Goal: Information Seeking & Learning: Learn about a topic

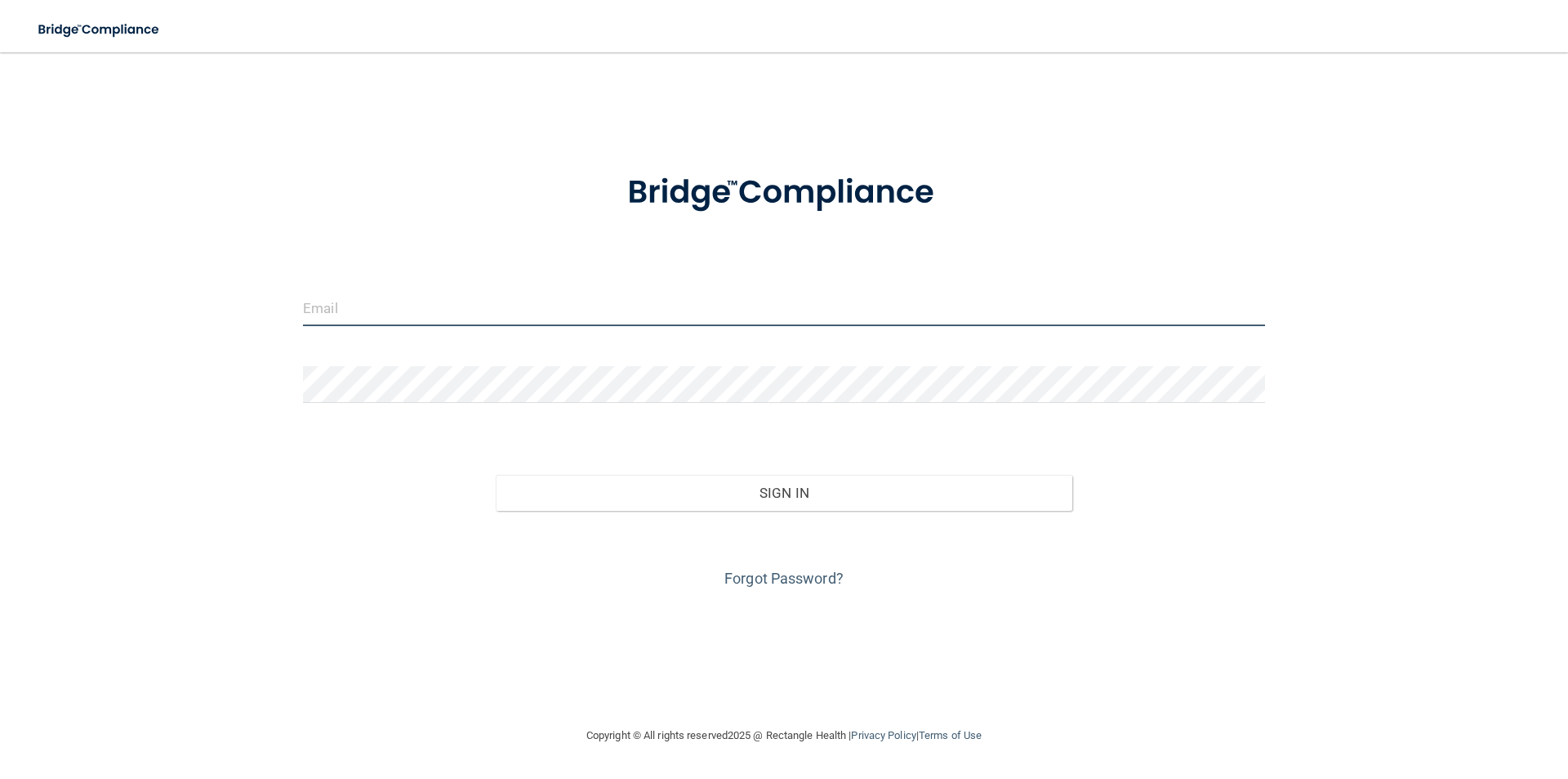
click at [373, 306] on input "email" at bounding box center [784, 307] width 962 height 37
type input "[PERSON_NAME][EMAIL_ADDRESS][PERSON_NAME][DOMAIN_NAME]"
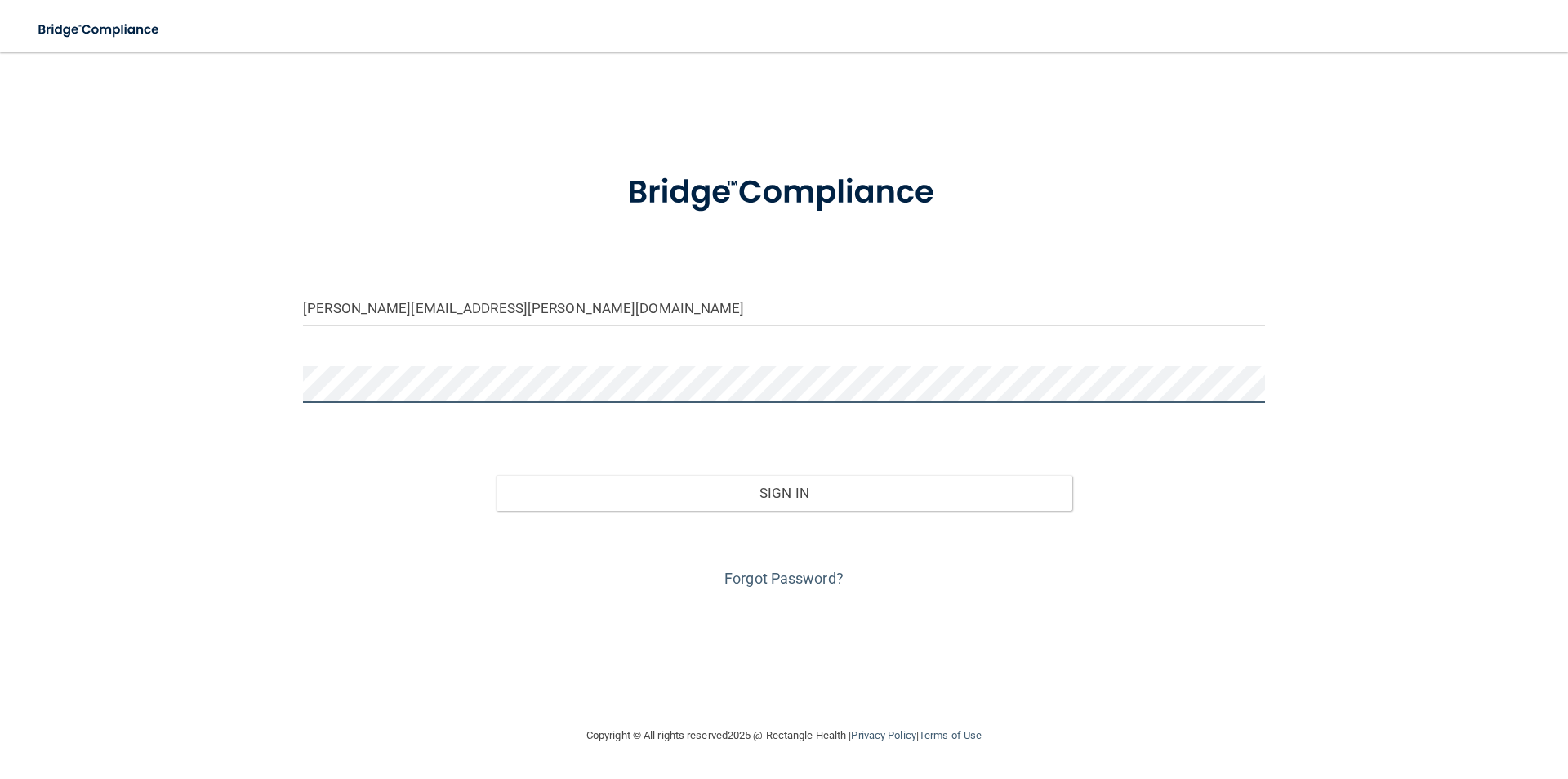
click at [496, 475] on button "Sign In" at bounding box center [784, 493] width 578 height 36
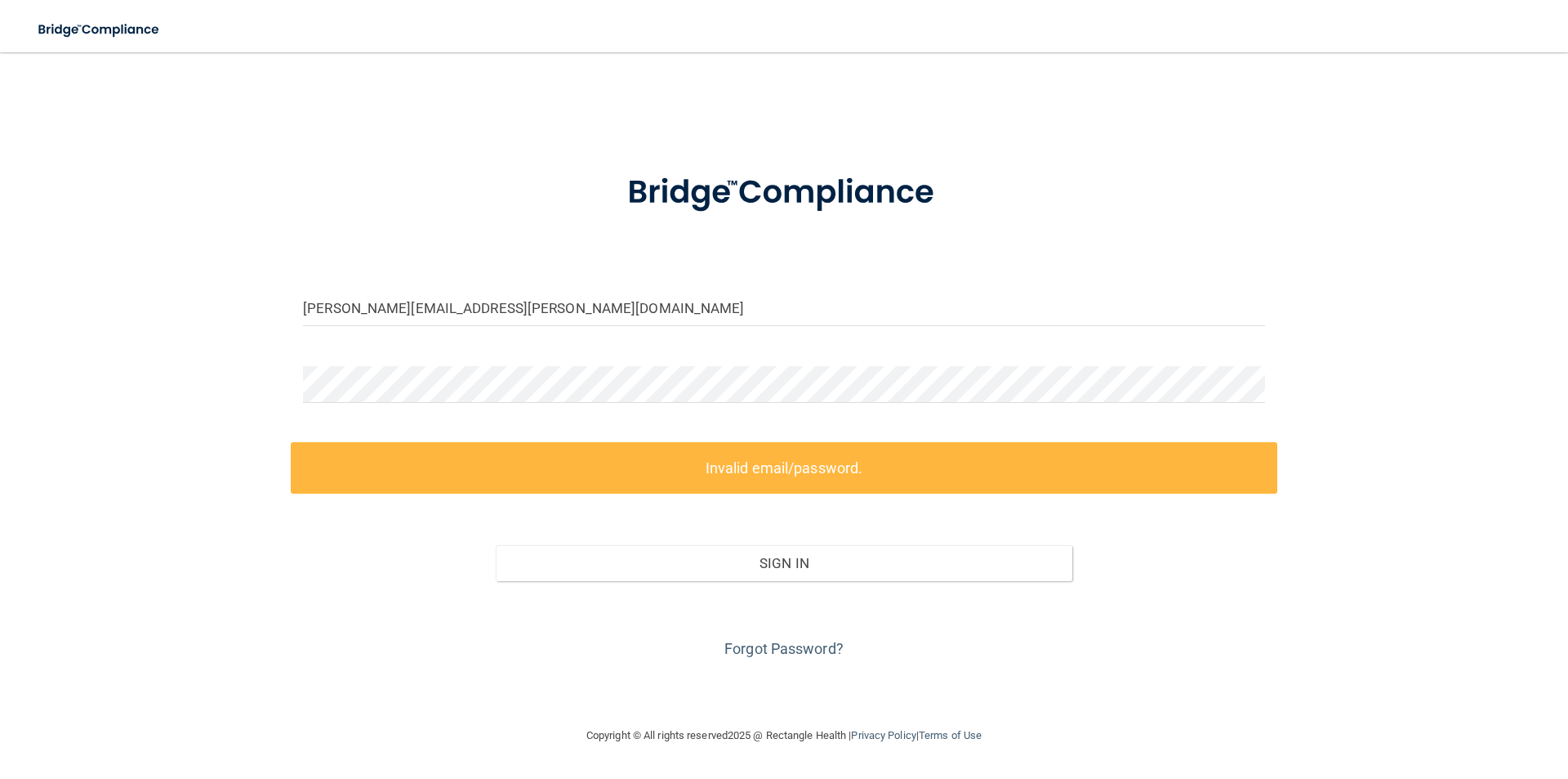
click at [1080, 129] on div "[PERSON_NAME][EMAIL_ADDRESS][PERSON_NAME][DOMAIN_NAME] Invalid email/password. …" at bounding box center [784, 389] width 1502 height 641
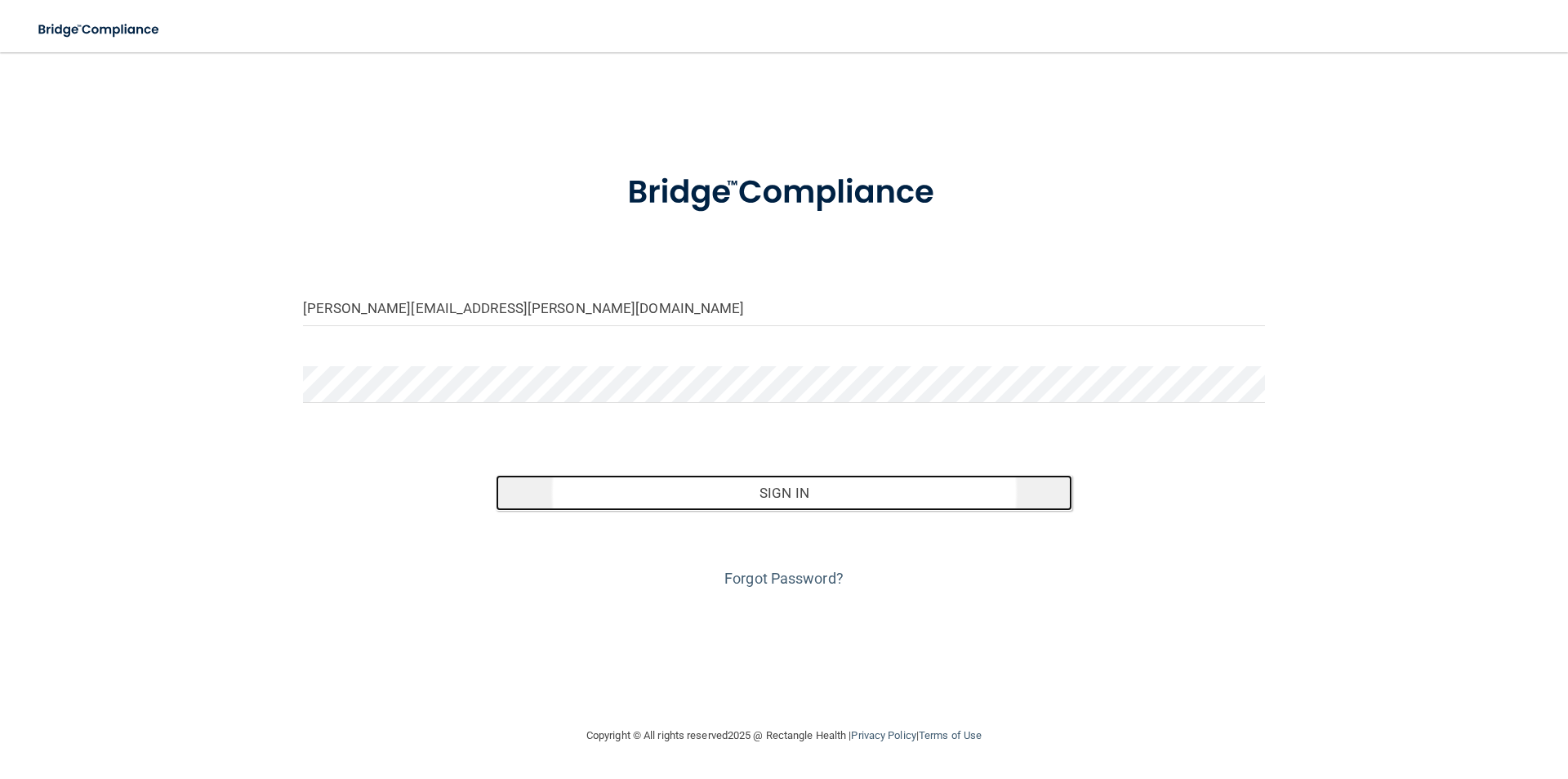
click at [697, 493] on button "Sign In" at bounding box center [784, 493] width 578 height 36
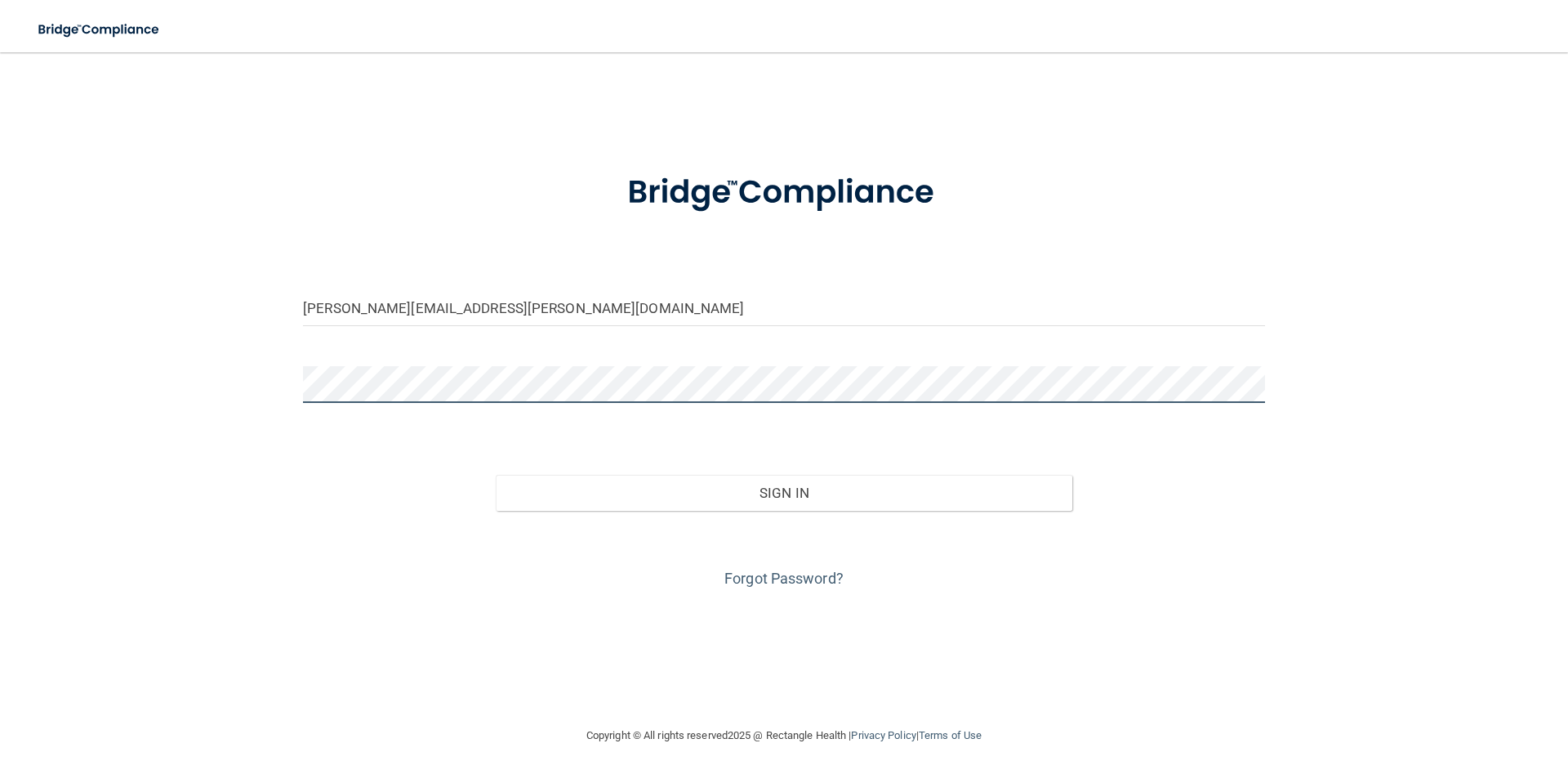
click at [496, 475] on button "Sign In" at bounding box center [784, 493] width 578 height 36
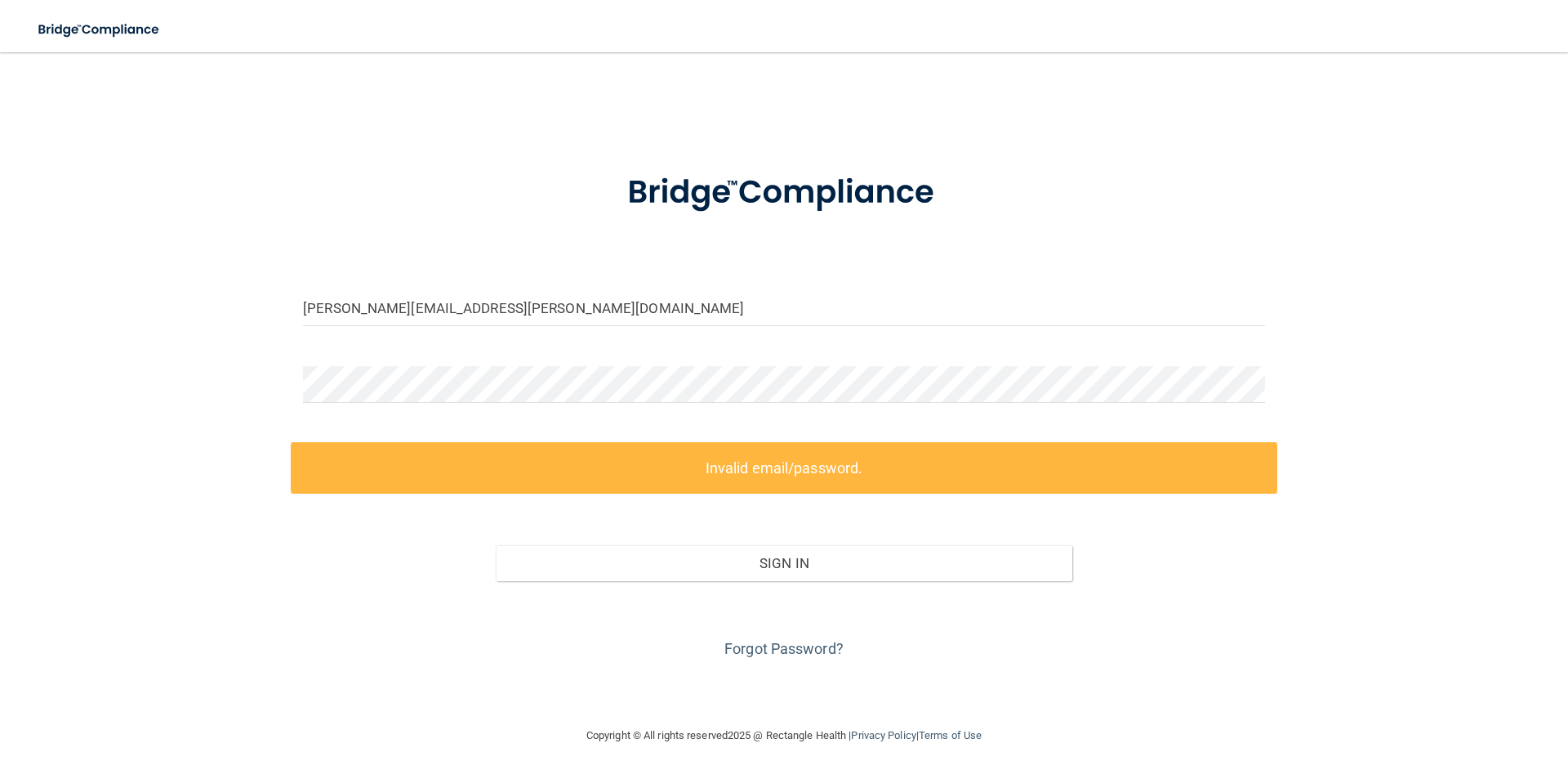
click at [827, 221] on img at bounding box center [784, 192] width 381 height 85
click at [135, 395] on div "[PERSON_NAME][EMAIL_ADDRESS][PERSON_NAME][DOMAIN_NAME] Invalid email/password. …" at bounding box center [784, 389] width 1502 height 641
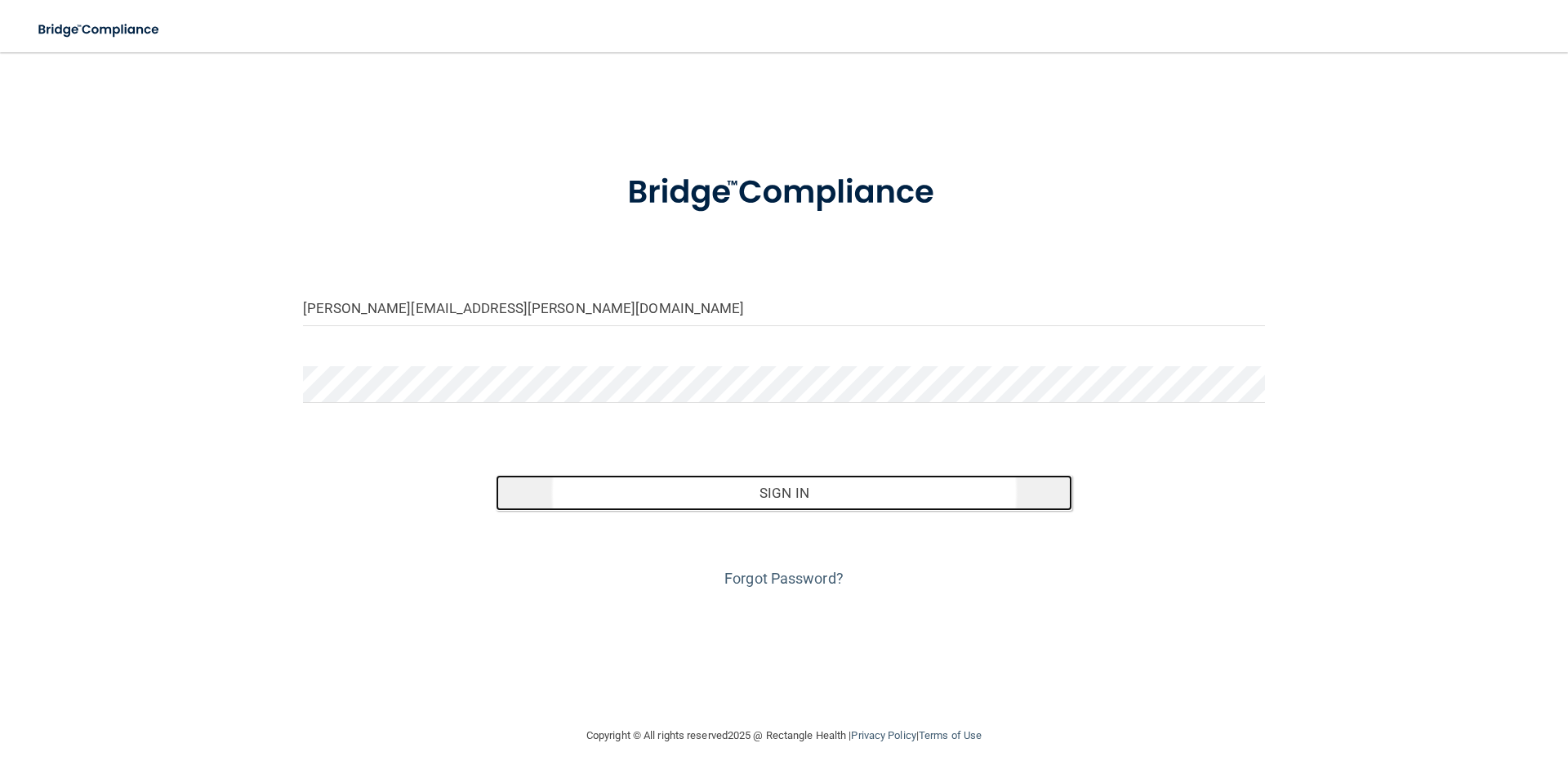
click at [776, 494] on button "Sign In" at bounding box center [784, 493] width 578 height 36
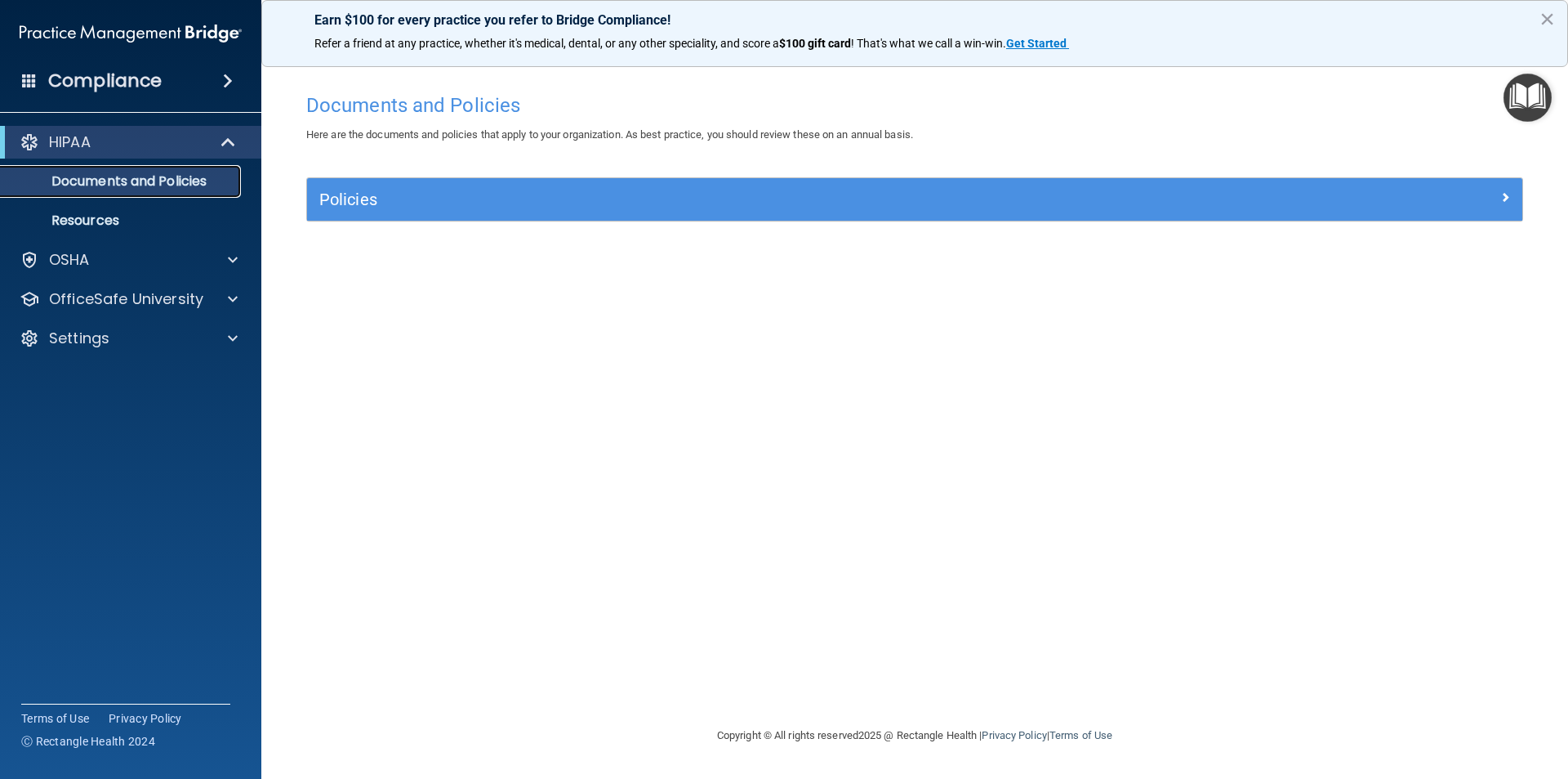
click at [177, 179] on p "Documents and Policies" at bounding box center [122, 181] width 223 height 16
click at [215, 71] on div "Compliance" at bounding box center [130, 81] width 261 height 36
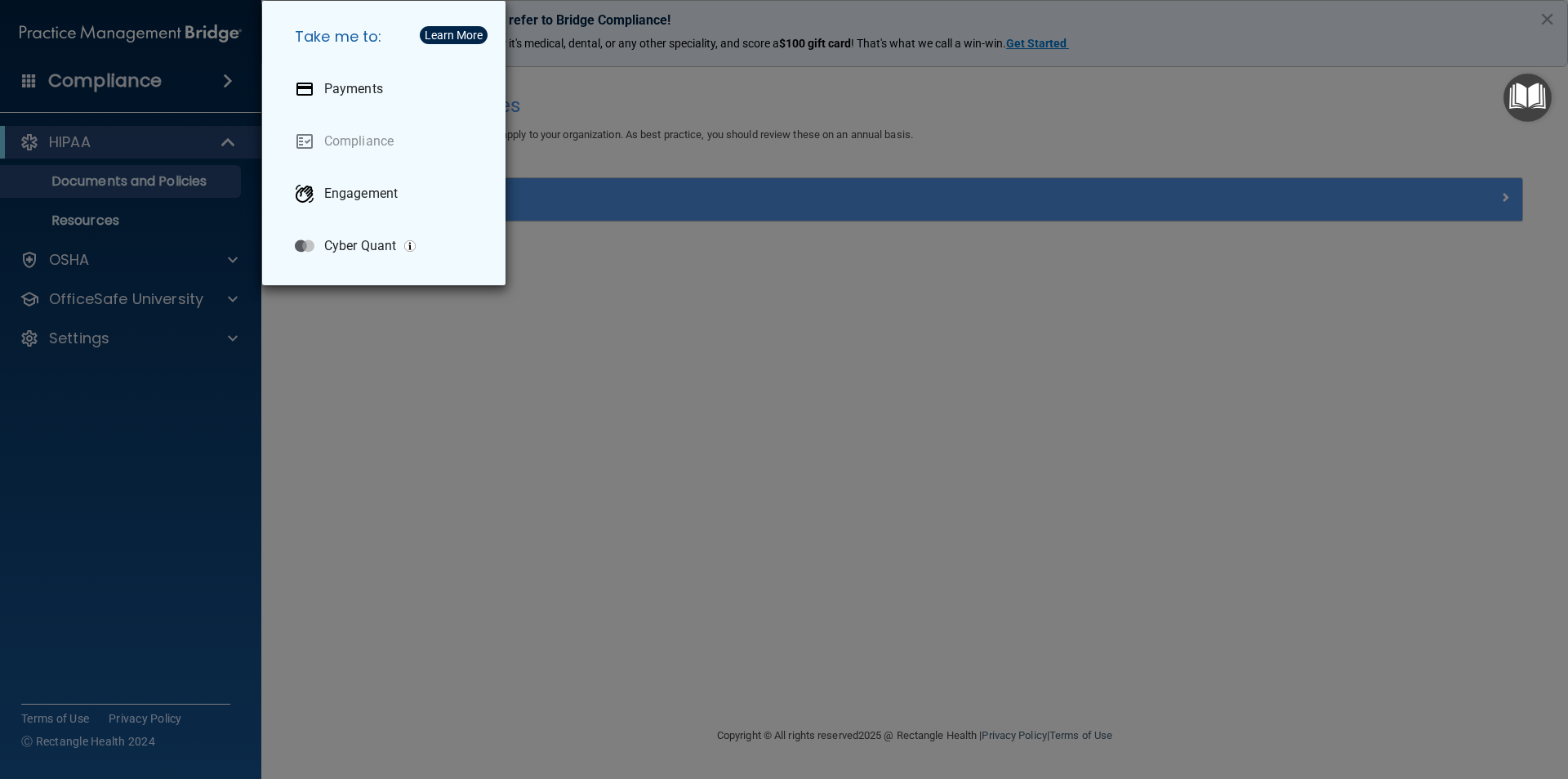
drag, startPoint x: 784, startPoint y: 390, endPoint x: 778, endPoint y: 382, distance: 10.0
click at [784, 389] on div "Take me to: Payments Compliance Engagement Cyber Quant" at bounding box center [784, 389] width 1568 height 779
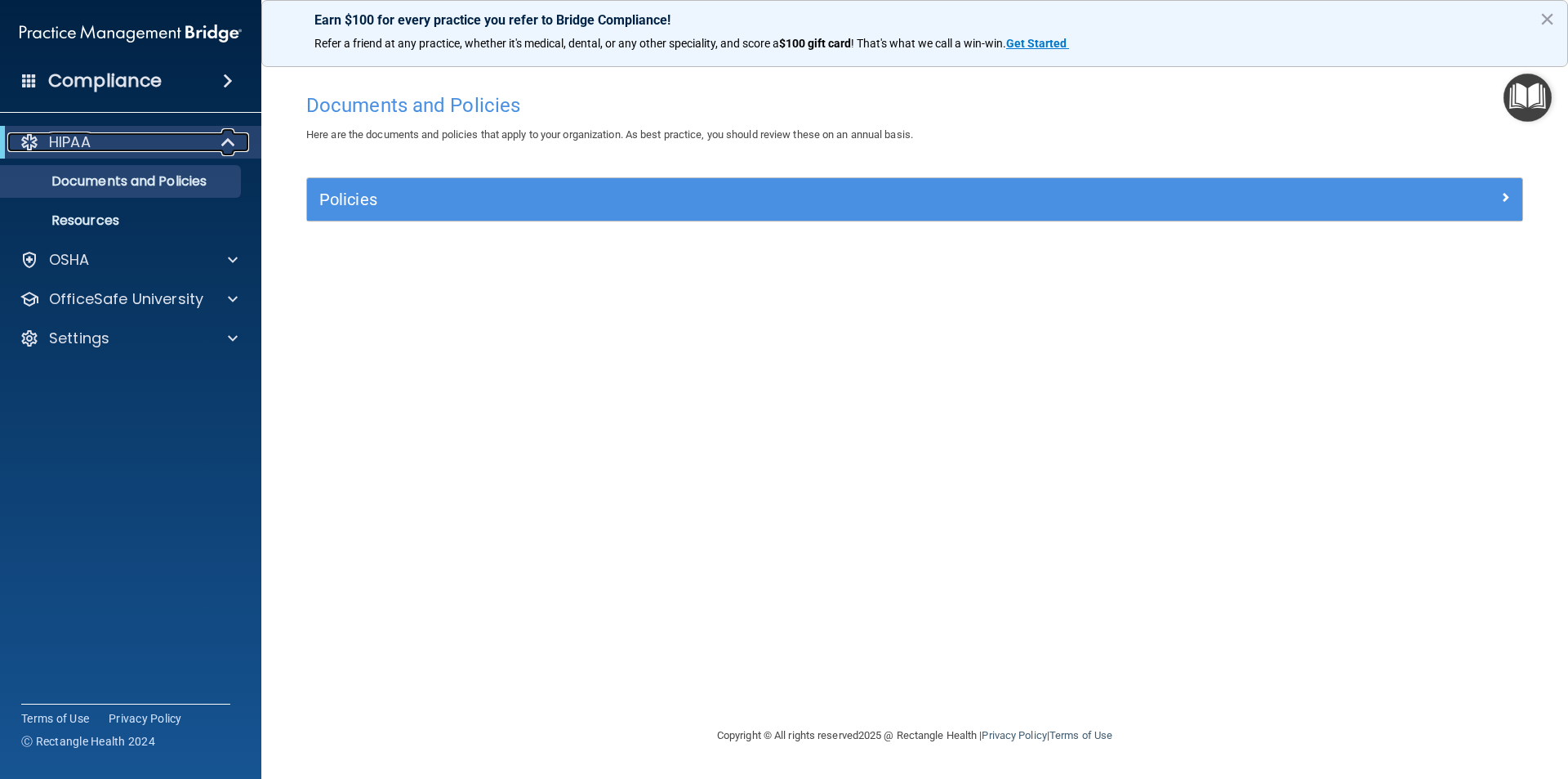
click at [165, 139] on div "HIPAA" at bounding box center [108, 142] width 202 height 20
click at [170, 135] on div "HIPAA" at bounding box center [108, 142] width 202 height 20
click at [170, 133] on div "HIPAA" at bounding box center [108, 142] width 202 height 20
click at [160, 174] on p "Documents and Policies" at bounding box center [122, 181] width 223 height 16
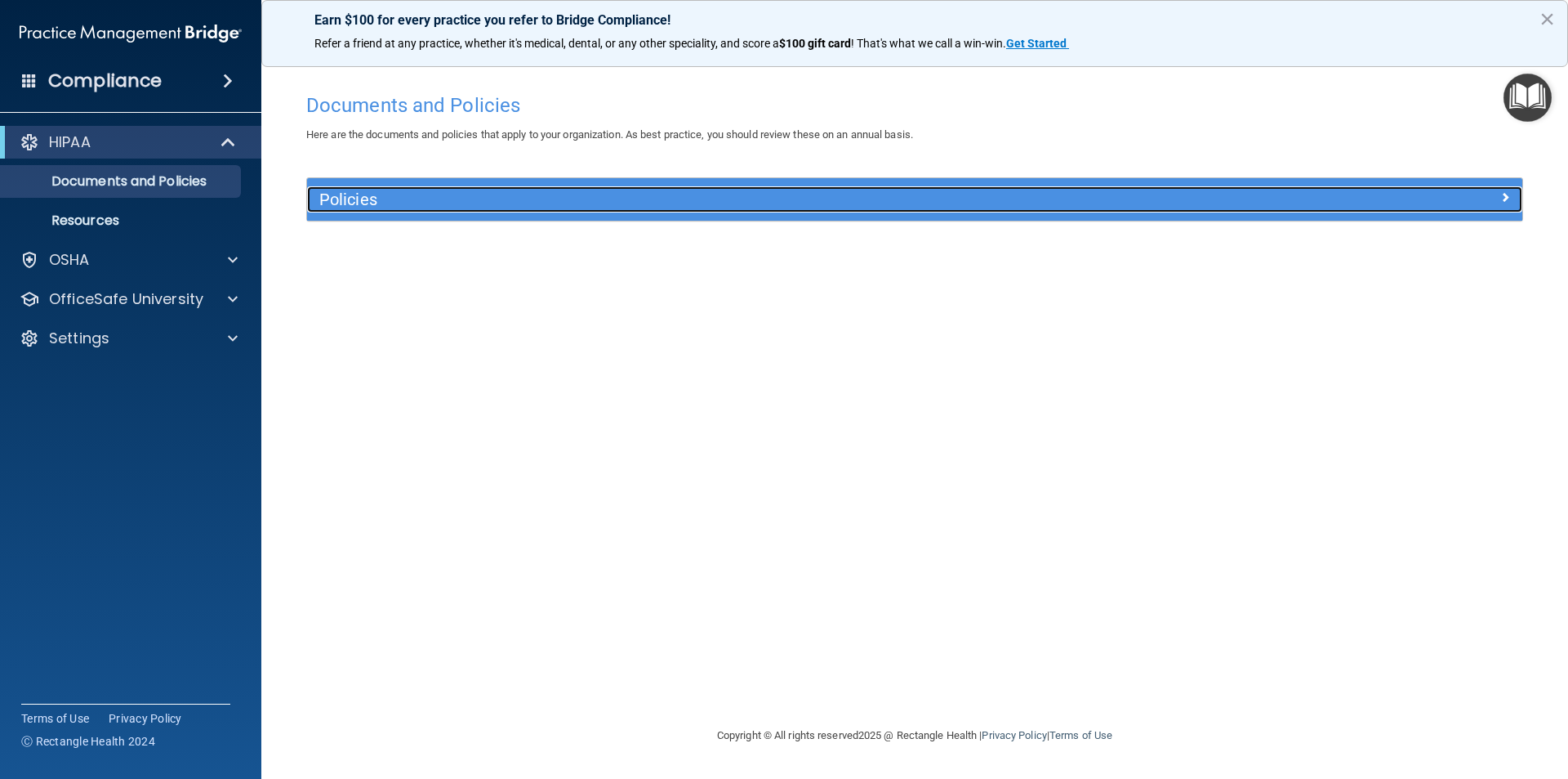
click at [1025, 206] on h5 "Policies" at bounding box center [762, 199] width 886 height 18
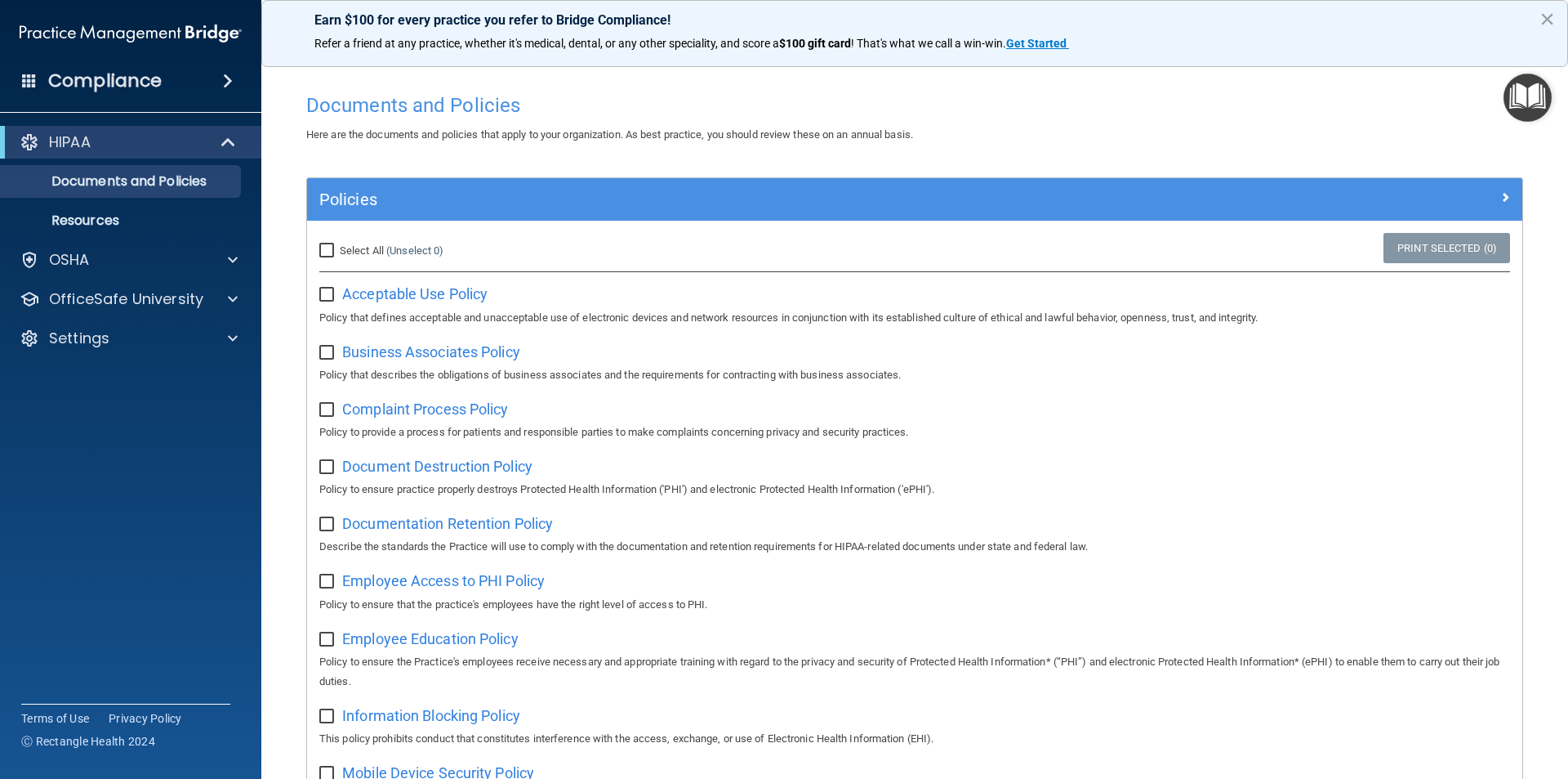
click at [330, 245] on input "Select All (Unselect 0) Unselect All" at bounding box center [328, 250] width 19 height 13
checkbox input "true"
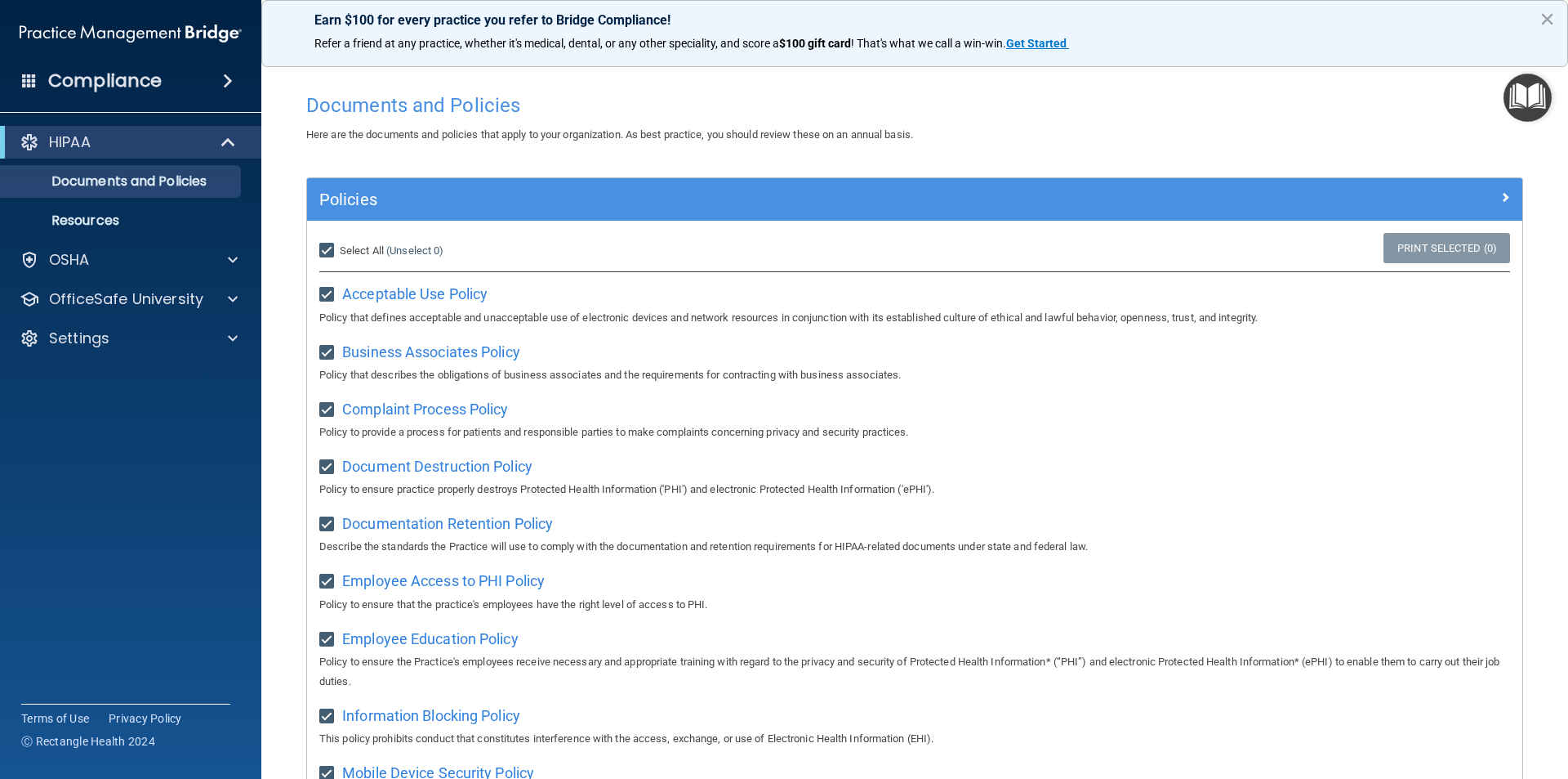
checkbox input "true"
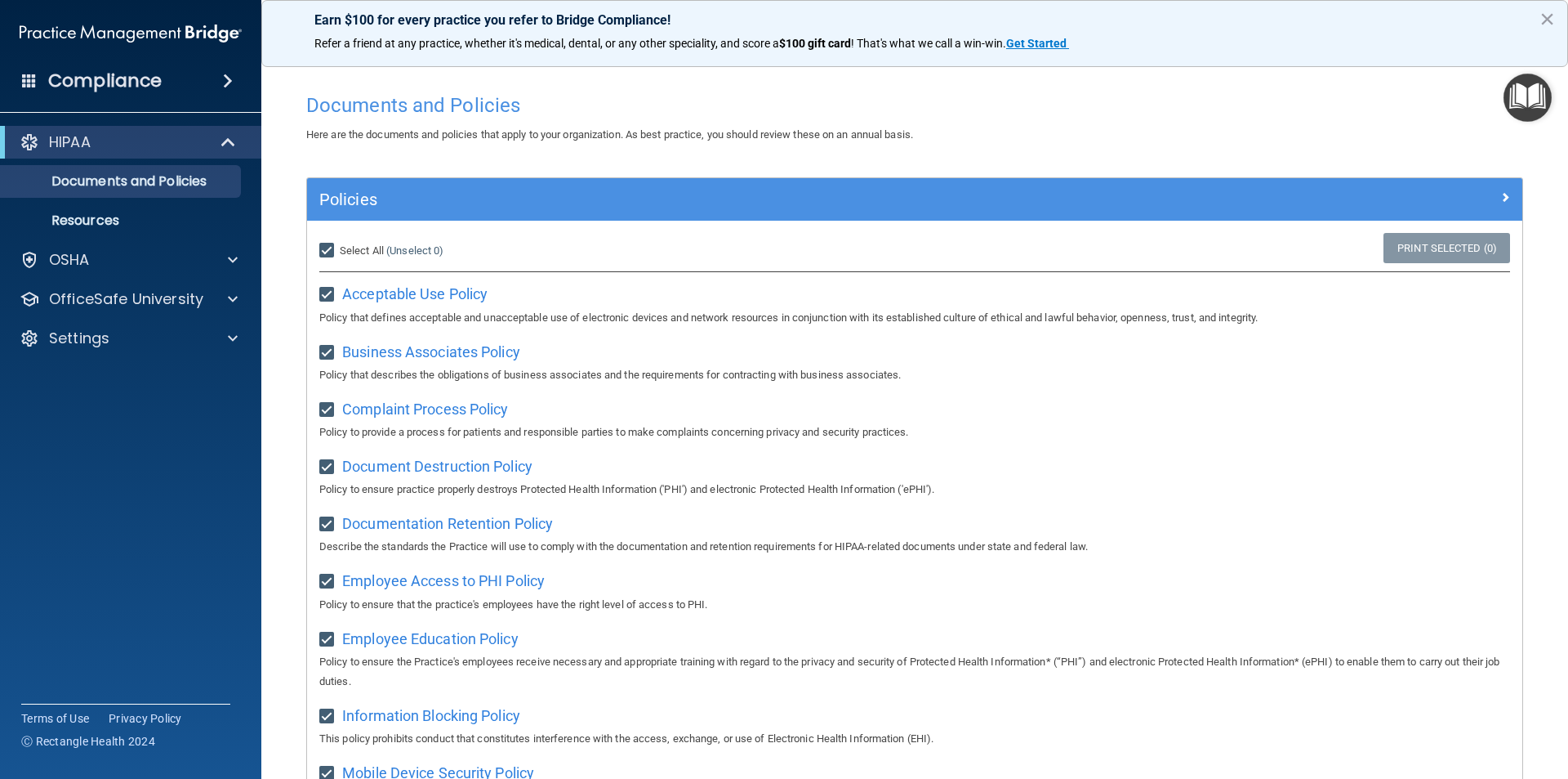
checkbox input "true"
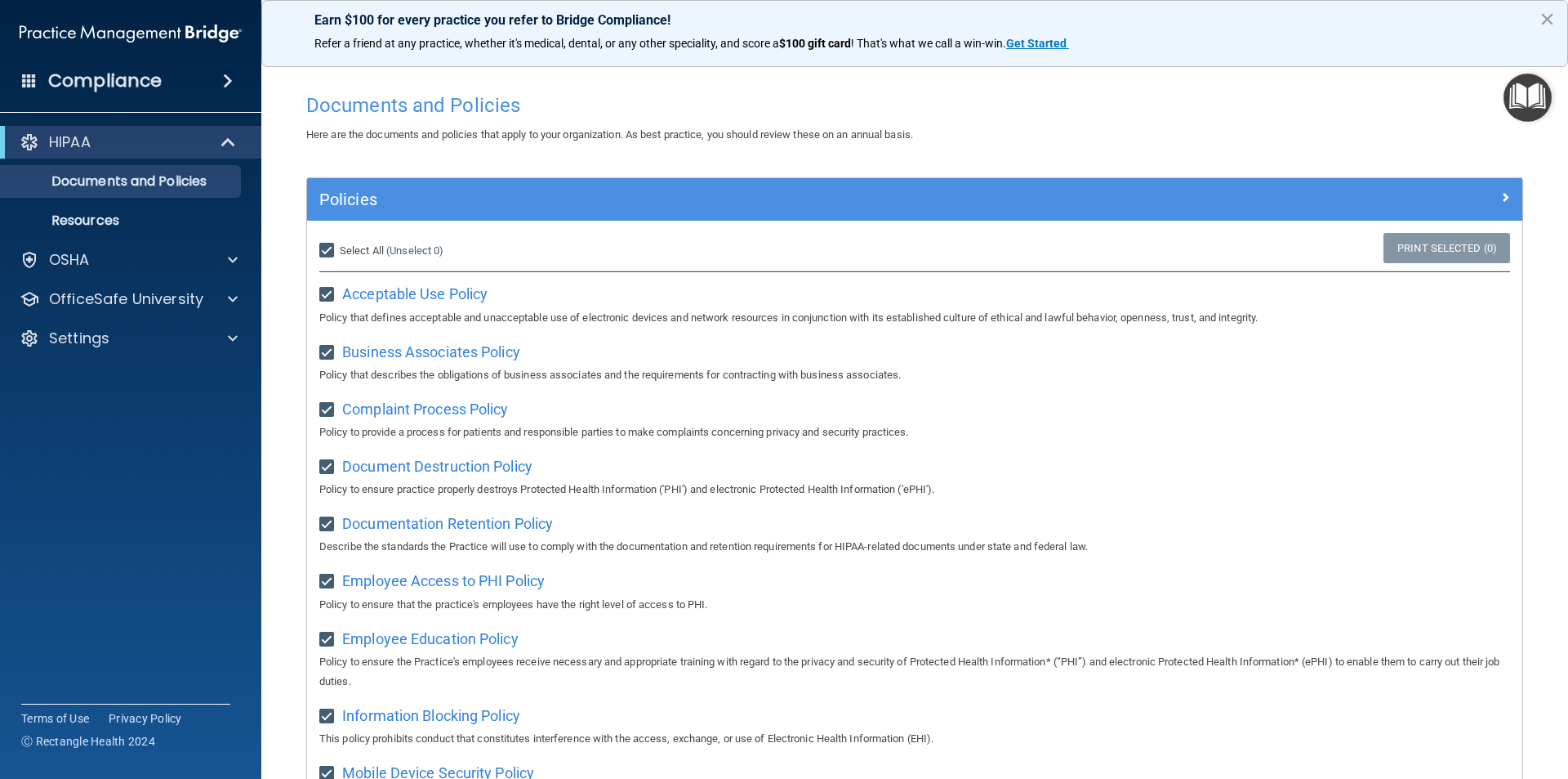
checkbox input "true"
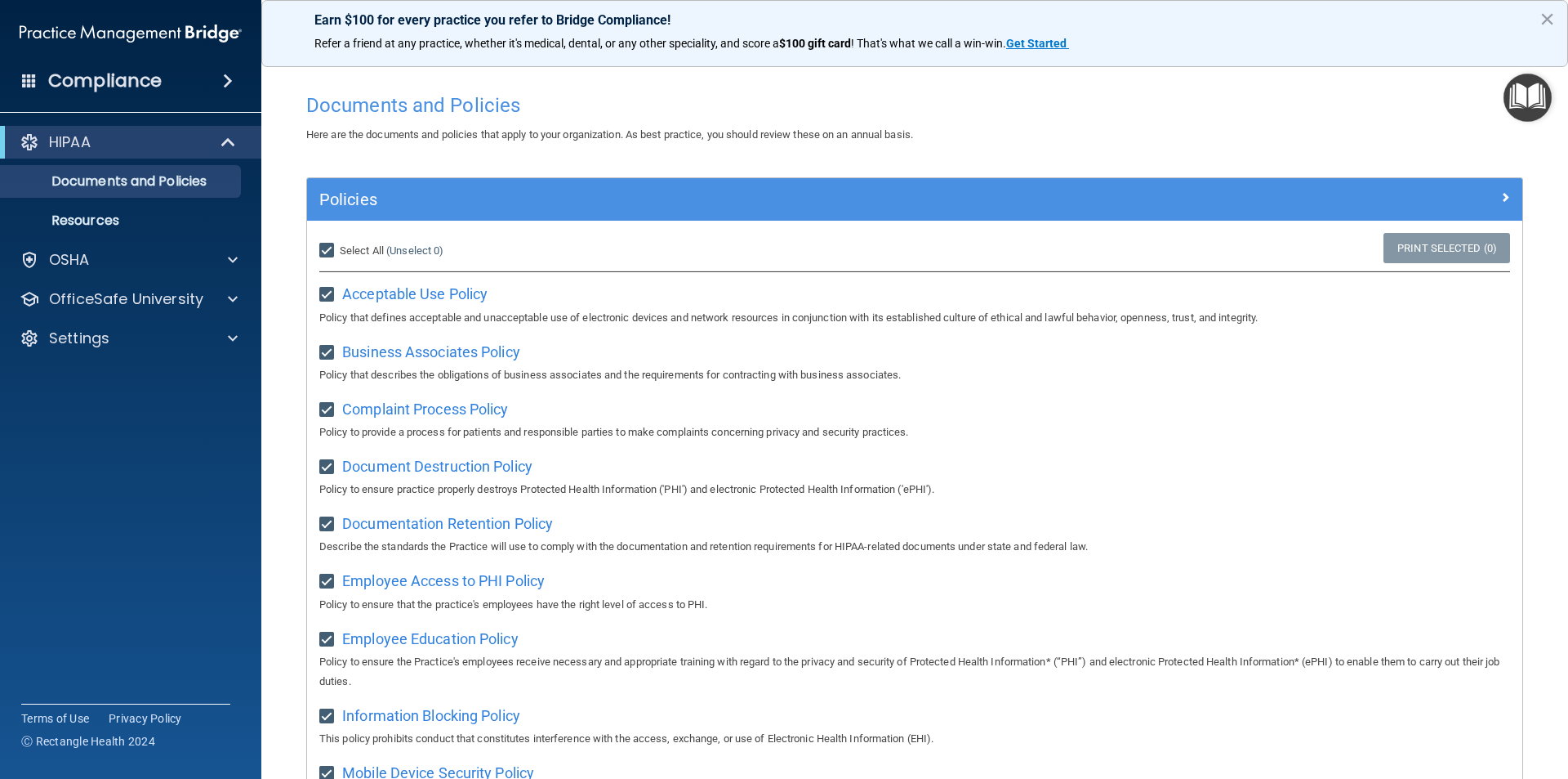
checkbox input "true"
click at [328, 244] on input "Select All (Unselect 21) Unselect All" at bounding box center [328, 250] width 19 height 13
checkbox input "false"
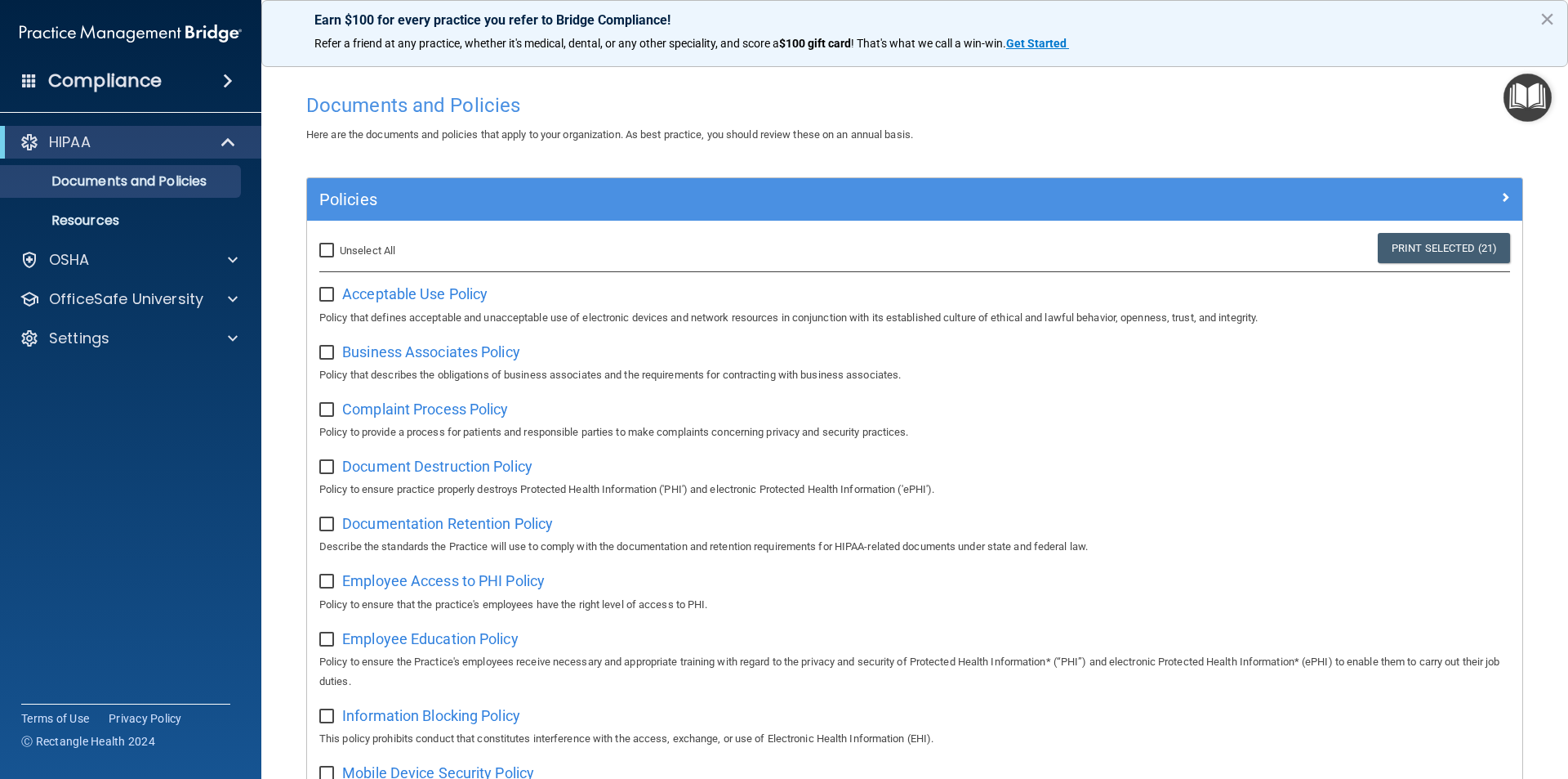
checkbox input "false"
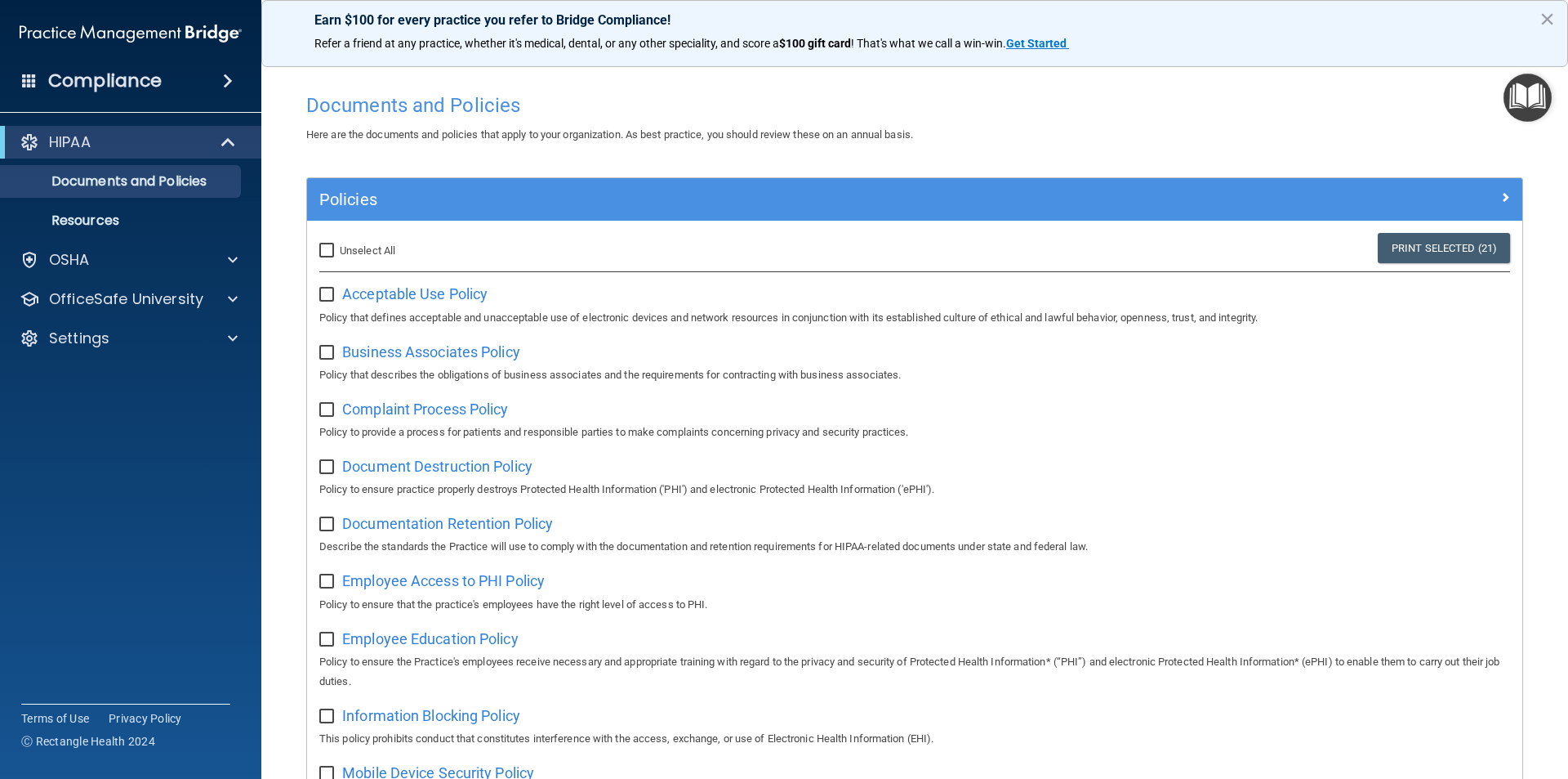
checkbox input "false"
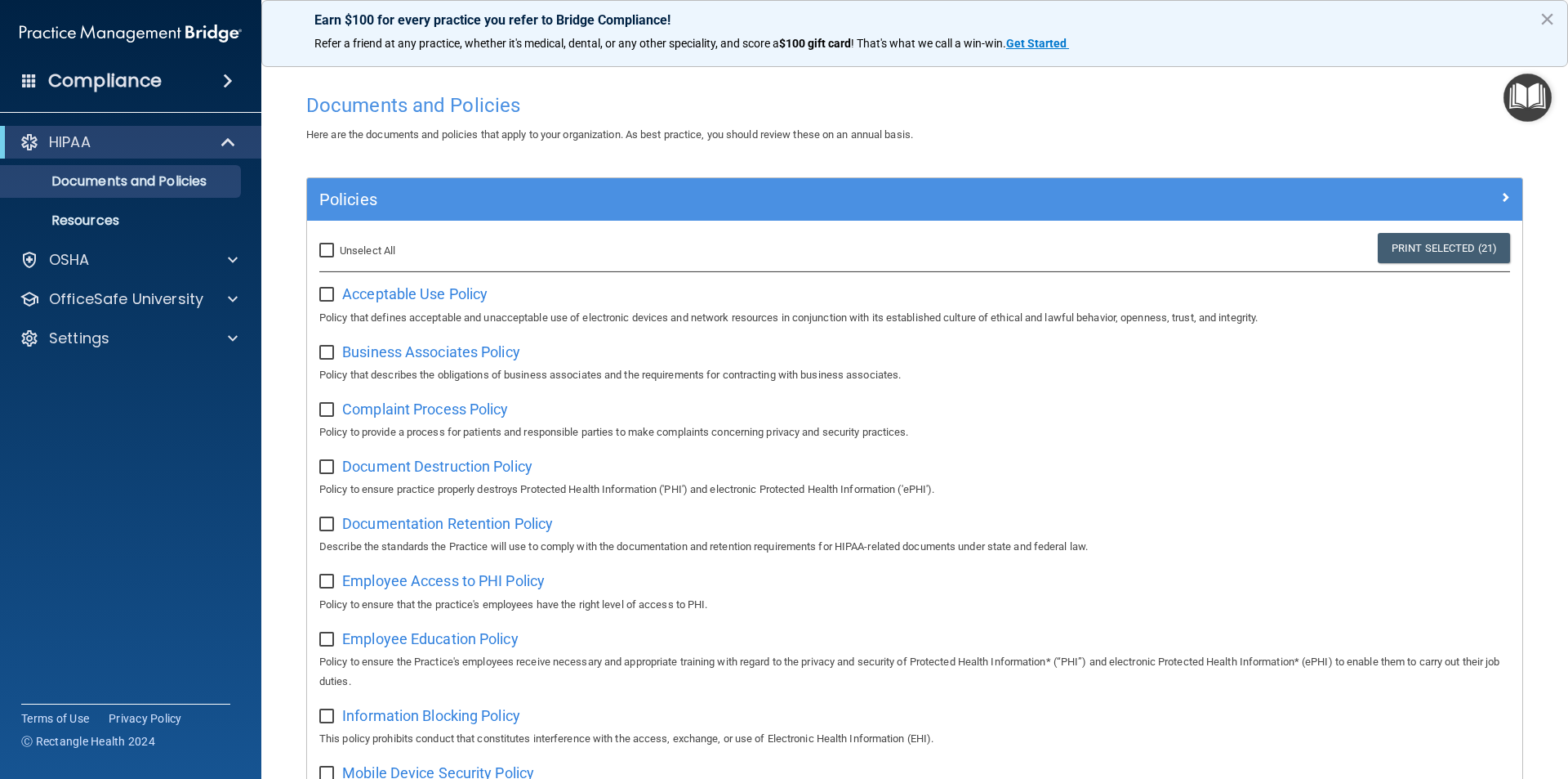
checkbox input "false"
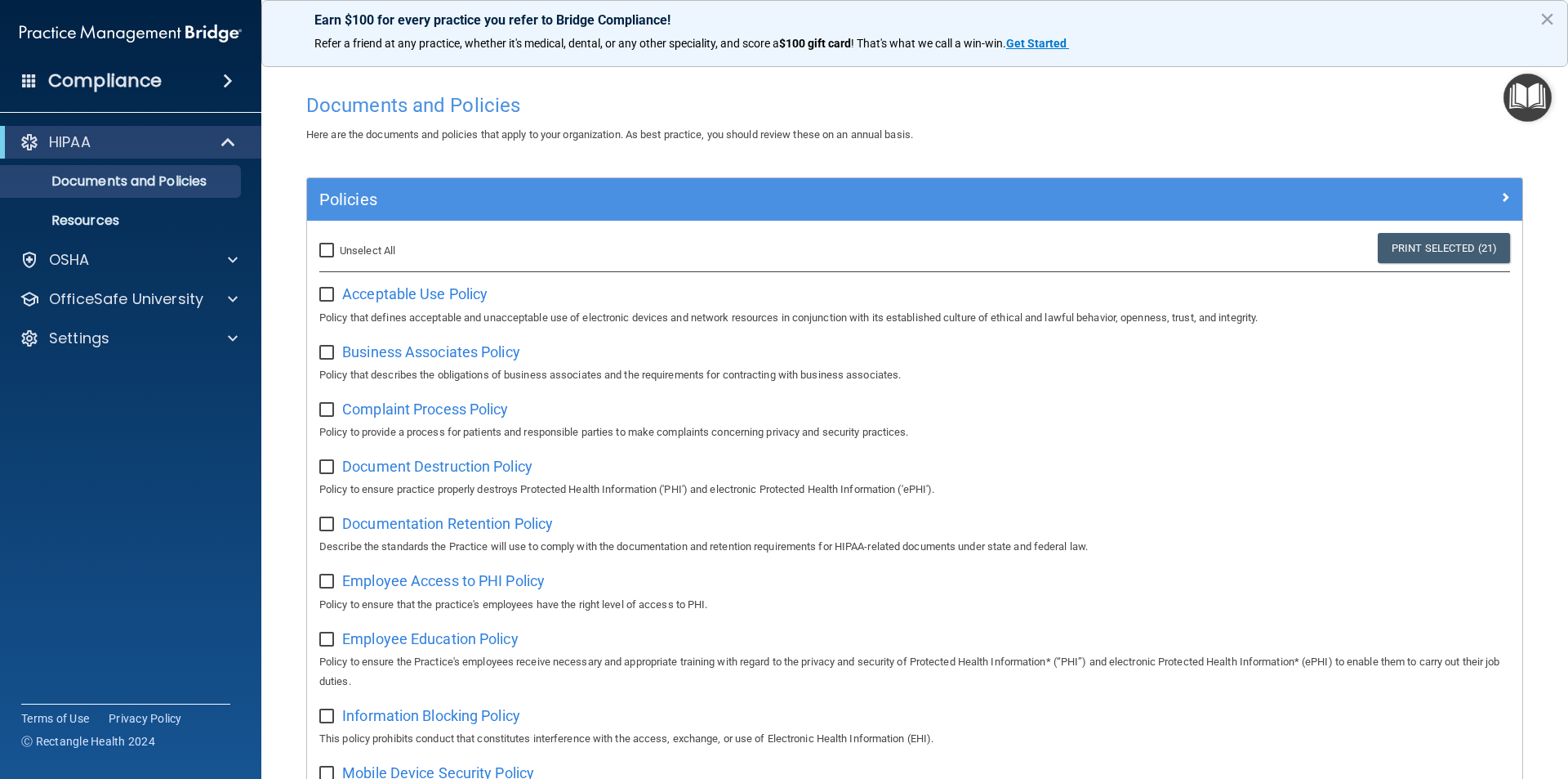
checkbox input "false"
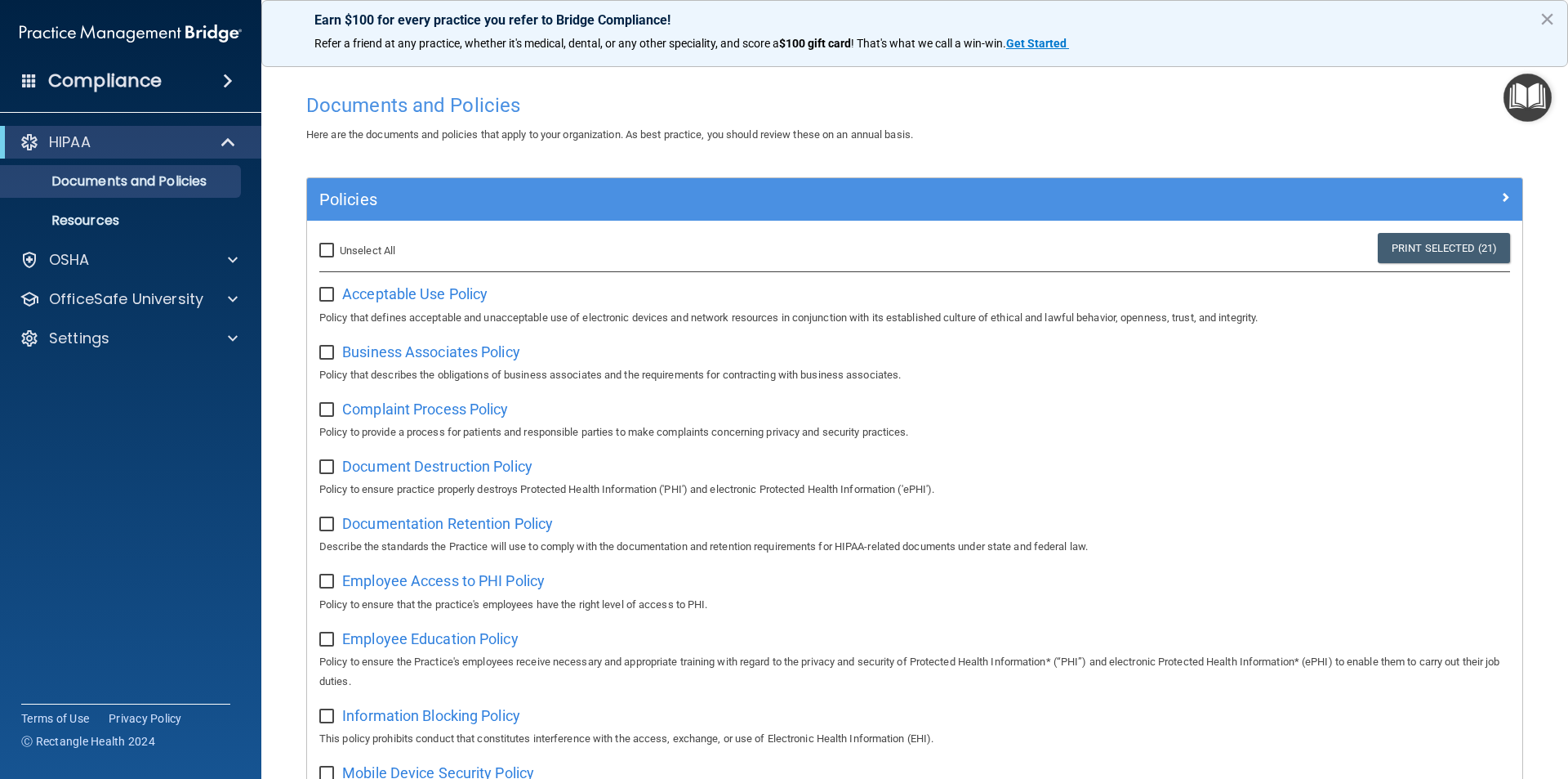
checkbox input "false"
click at [330, 290] on input "checkbox" at bounding box center [328, 294] width 19 height 13
click at [327, 286] on label at bounding box center [329, 289] width 20 height 19
click at [327, 288] on input "checkbox" at bounding box center [328, 294] width 19 height 13
checkbox input "false"
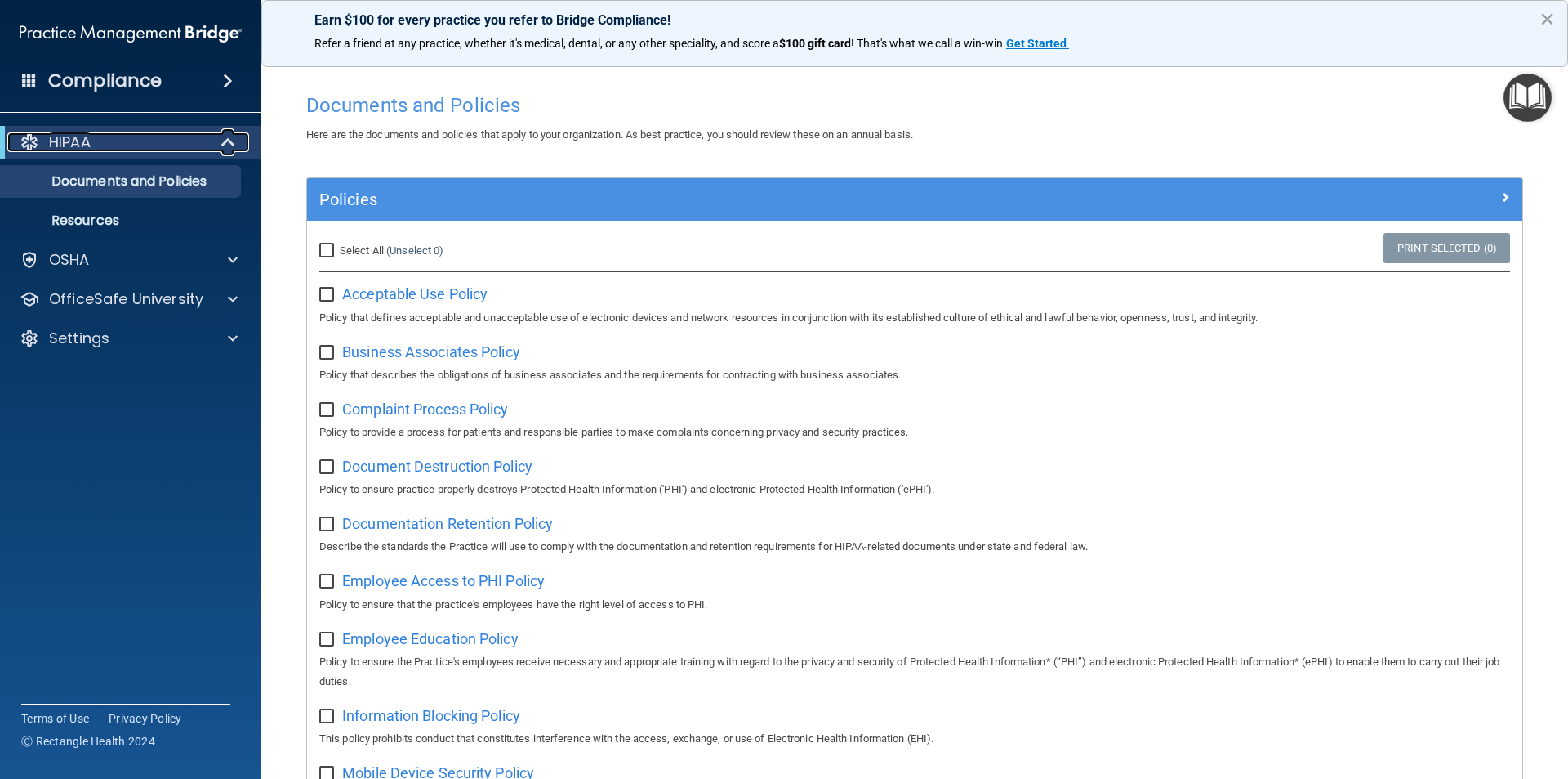
click at [214, 138] on div at bounding box center [229, 142] width 40 height 20
click at [213, 136] on div at bounding box center [229, 142] width 40 height 20
click at [194, 177] on p "Documents and Policies" at bounding box center [122, 181] width 223 height 16
click at [172, 216] on p "Resources" at bounding box center [122, 220] width 223 height 16
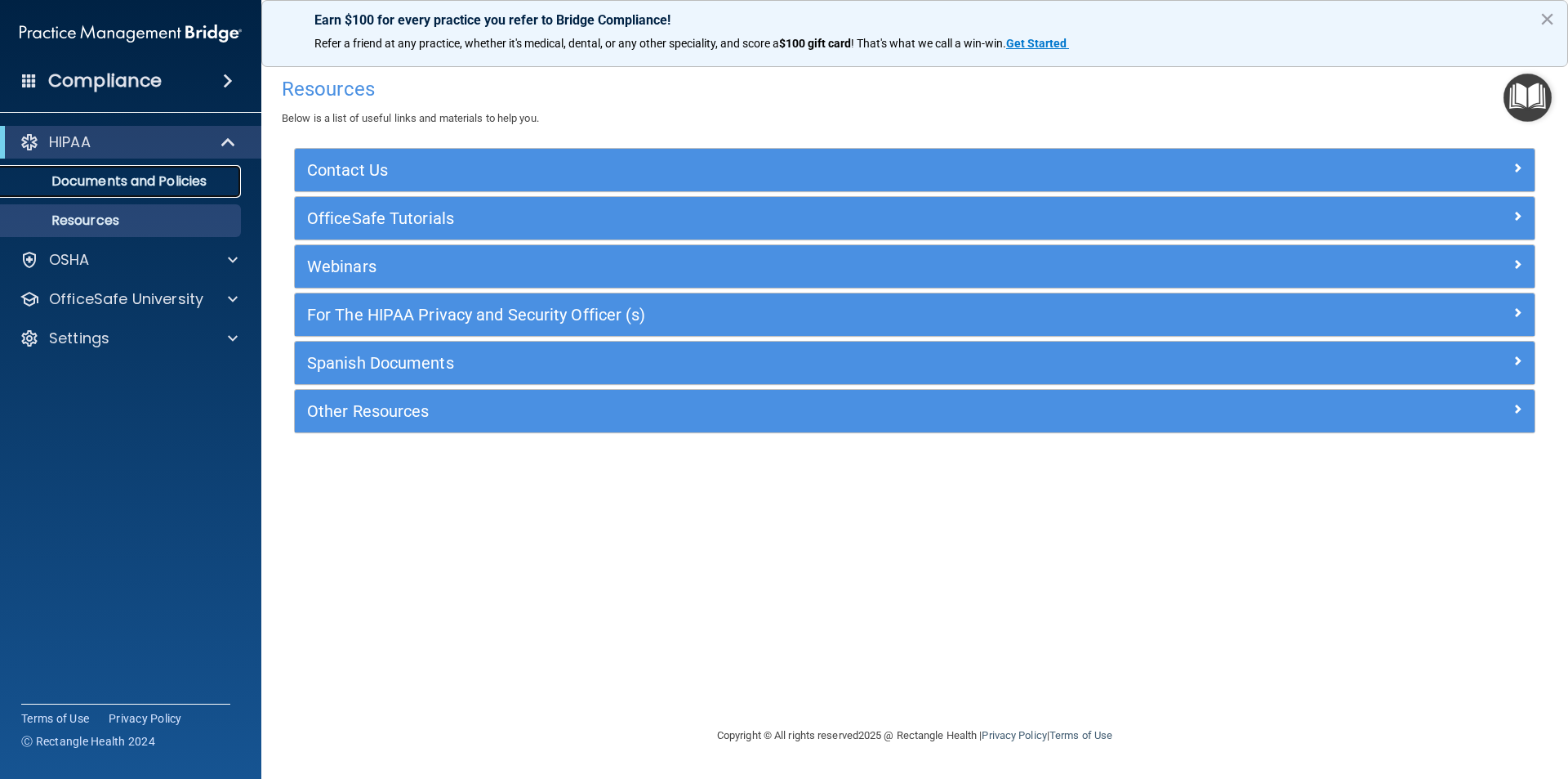
click at [209, 167] on link "Documents and Policies" at bounding box center [112, 181] width 257 height 33
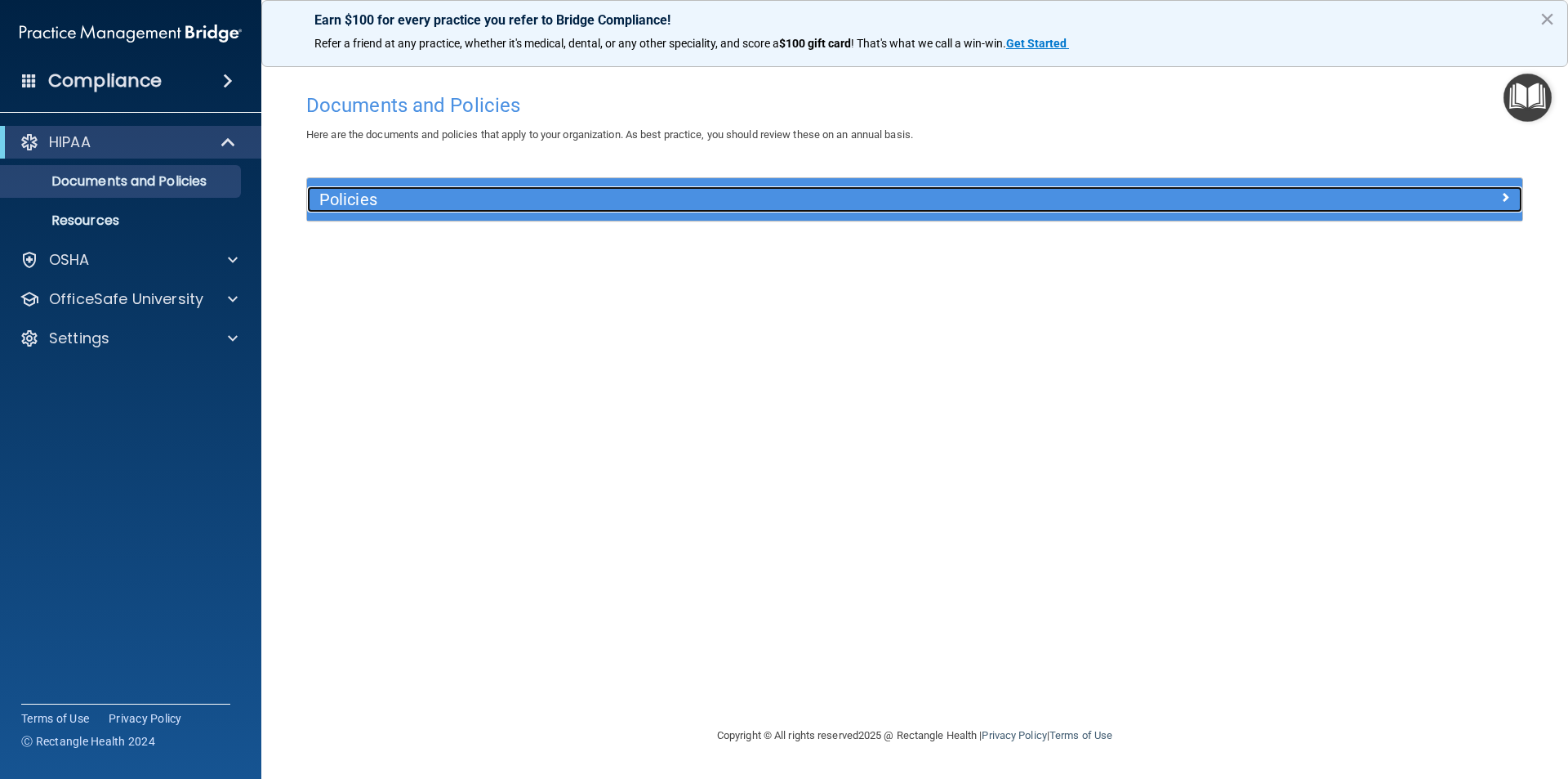
click at [401, 208] on h5 "Policies" at bounding box center [762, 199] width 886 height 18
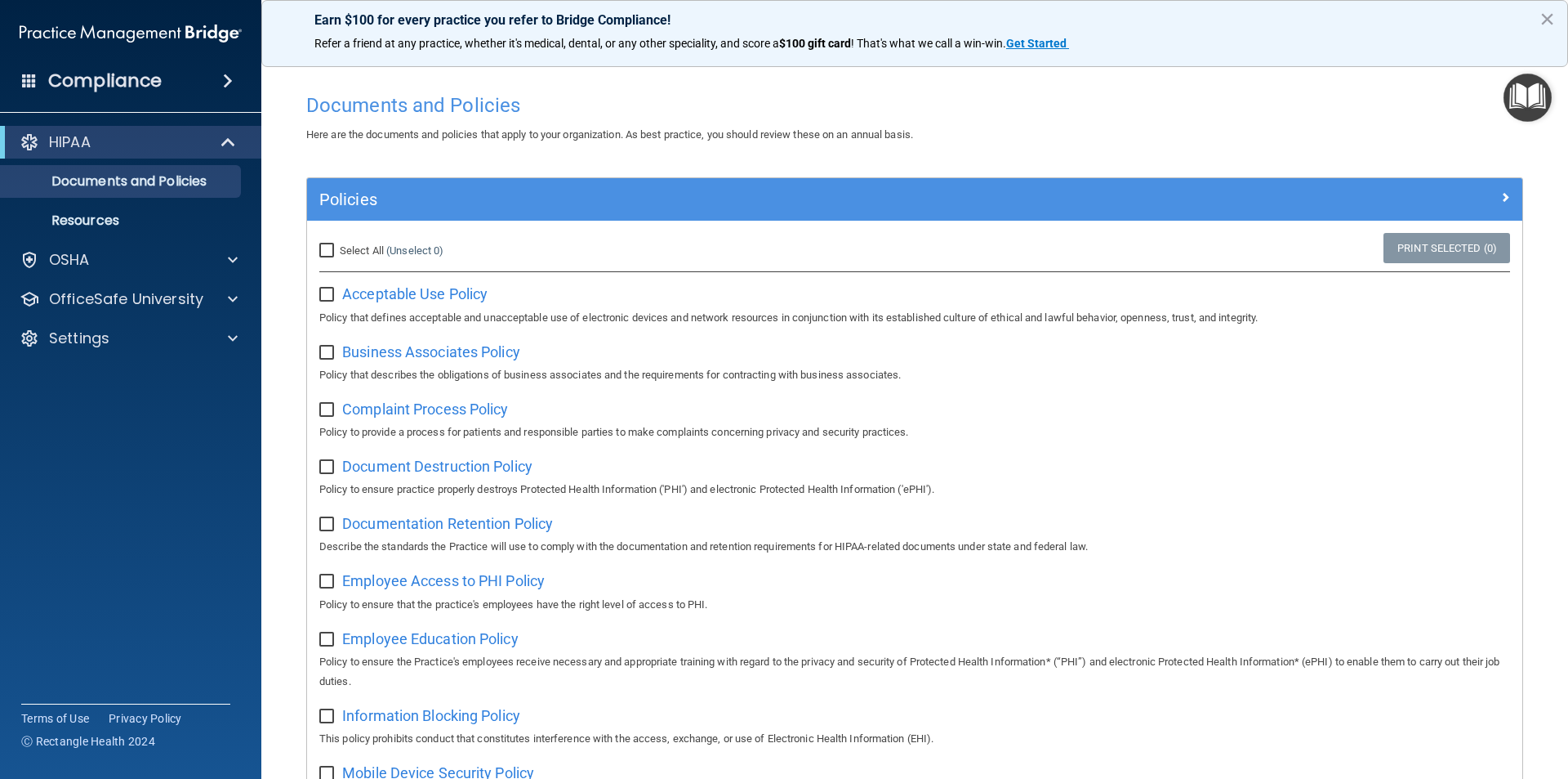
click at [320, 290] on input "checkbox" at bounding box center [328, 294] width 19 height 13
click at [400, 315] on p "Policy that defines acceptable and unacceptable use of electronic devices and n…" at bounding box center [913, 318] width 1190 height 20
click at [330, 294] on input "checkbox" at bounding box center [328, 294] width 19 height 13
checkbox input "false"
click at [212, 233] on link "Resources" at bounding box center [112, 220] width 257 height 33
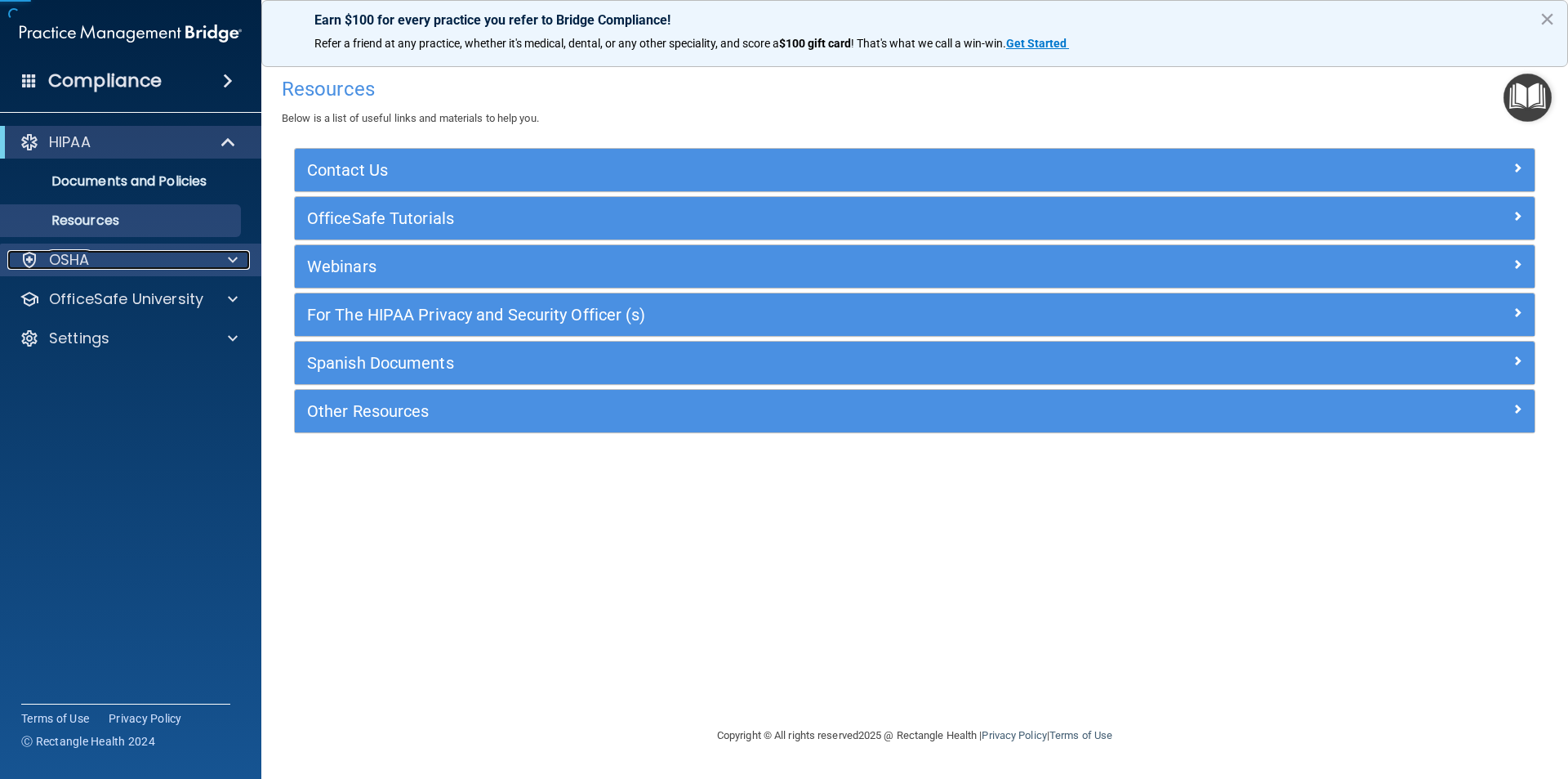
click at [205, 254] on div "OSHA" at bounding box center [108, 260] width 203 height 20
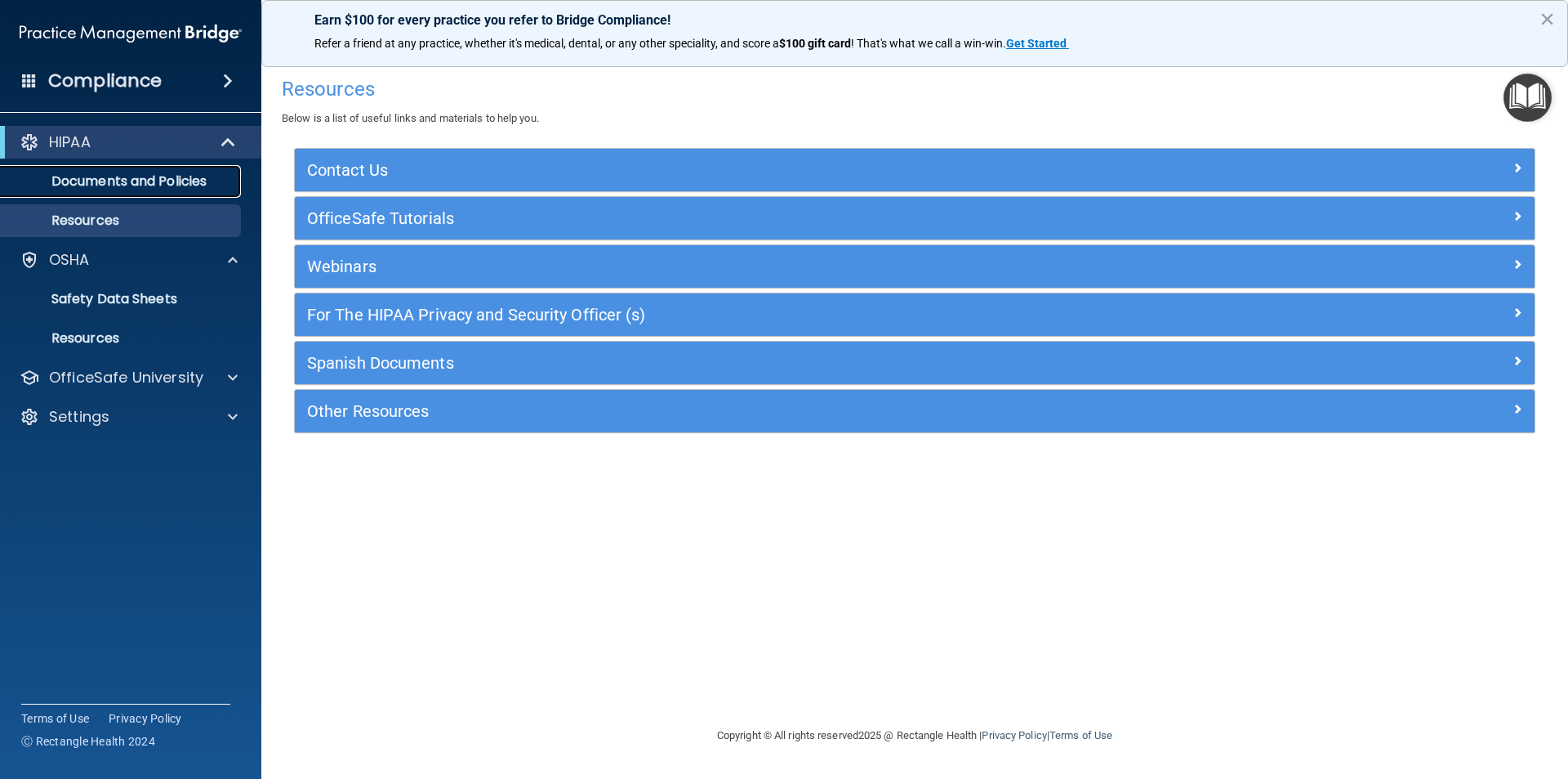
click at [208, 182] on p "Documents and Policies" at bounding box center [122, 181] width 223 height 16
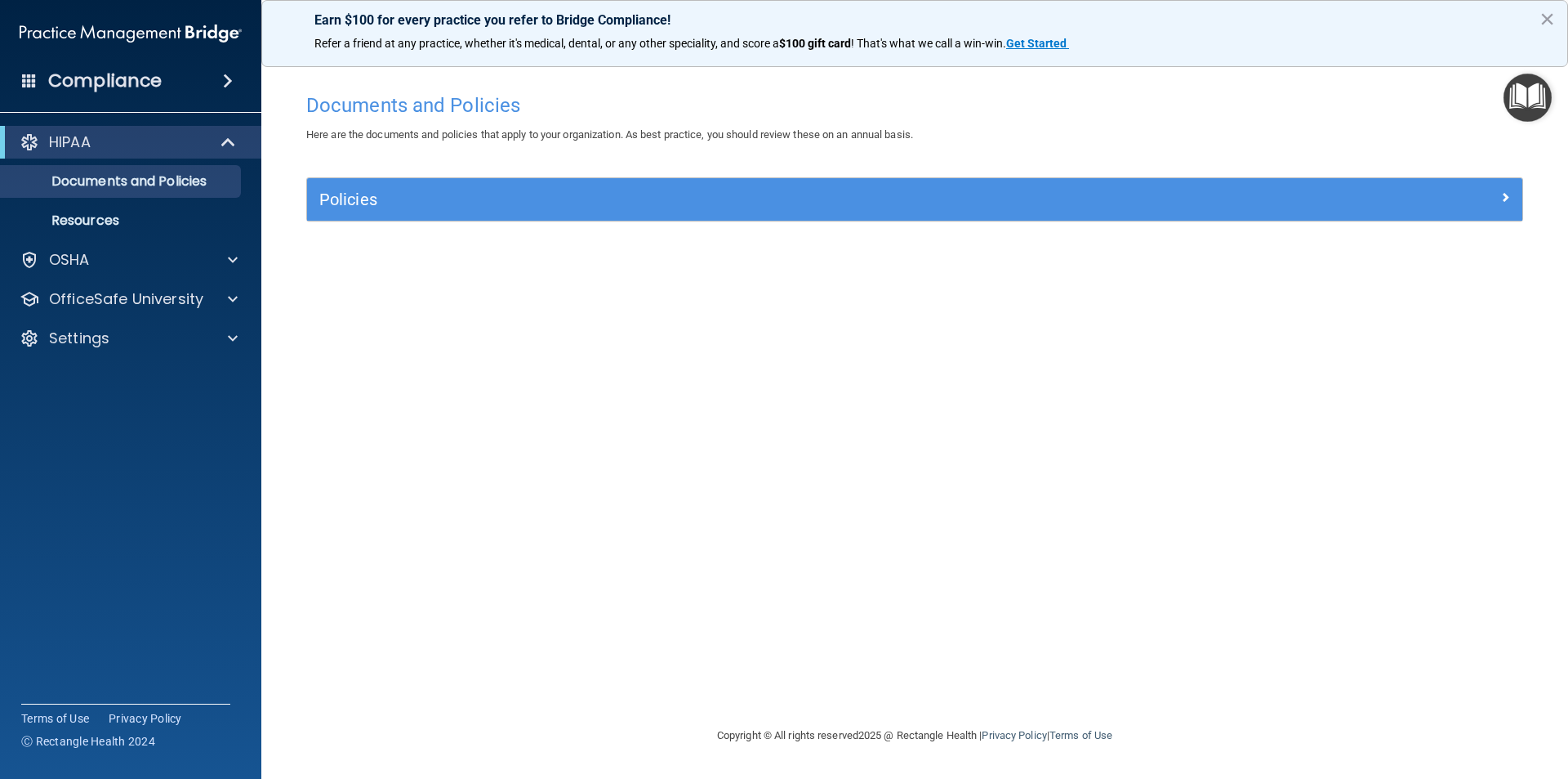
click at [226, 68] on div "Compliance" at bounding box center [130, 81] width 261 height 36
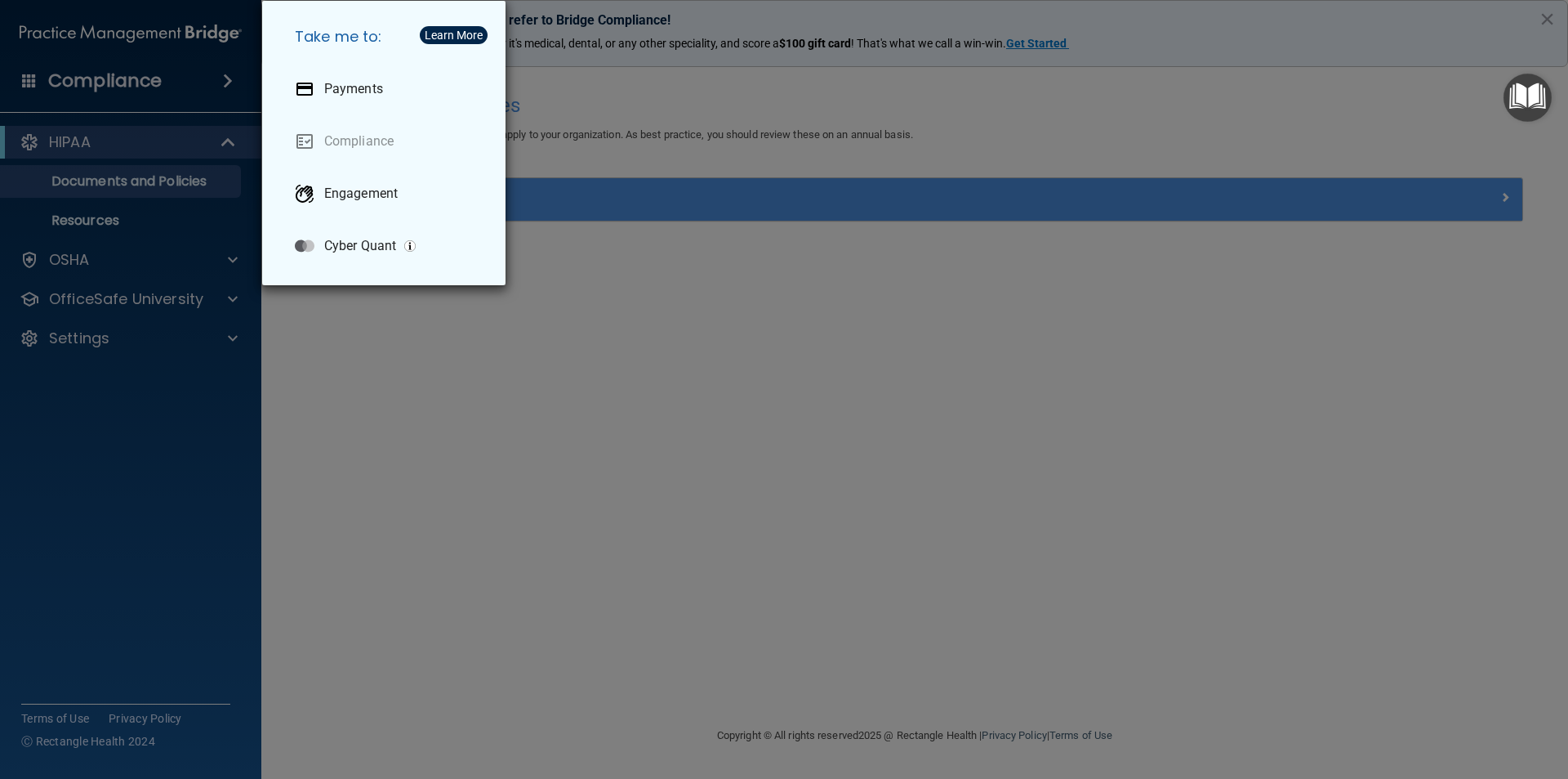
click at [382, 402] on div "Take me to: Payments Compliance Engagement Cyber Quant" at bounding box center [784, 389] width 1568 height 779
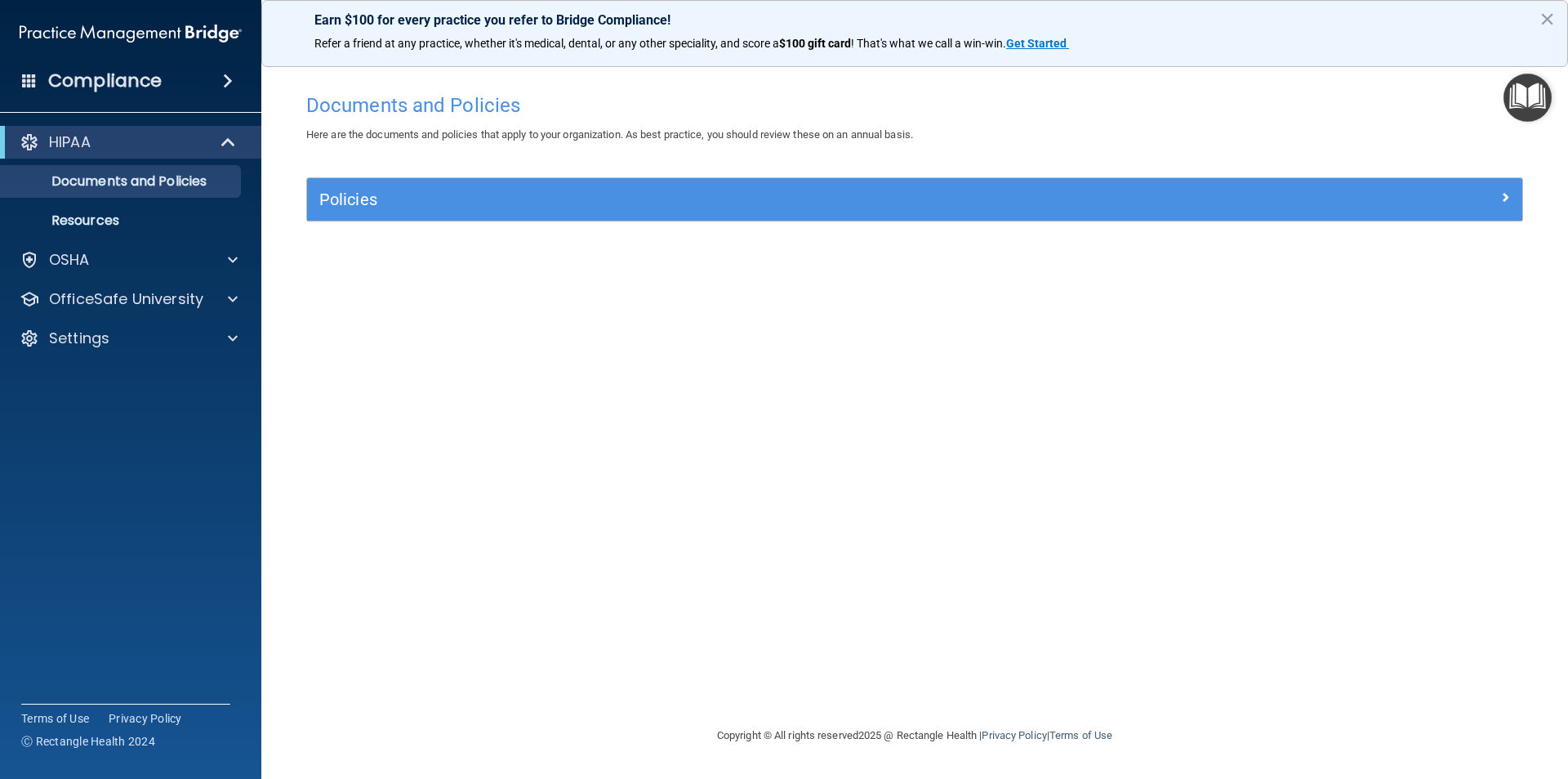
click at [190, 33] on img at bounding box center [131, 33] width 222 height 33
click at [1553, 10] on button "×" at bounding box center [1547, 19] width 16 height 26
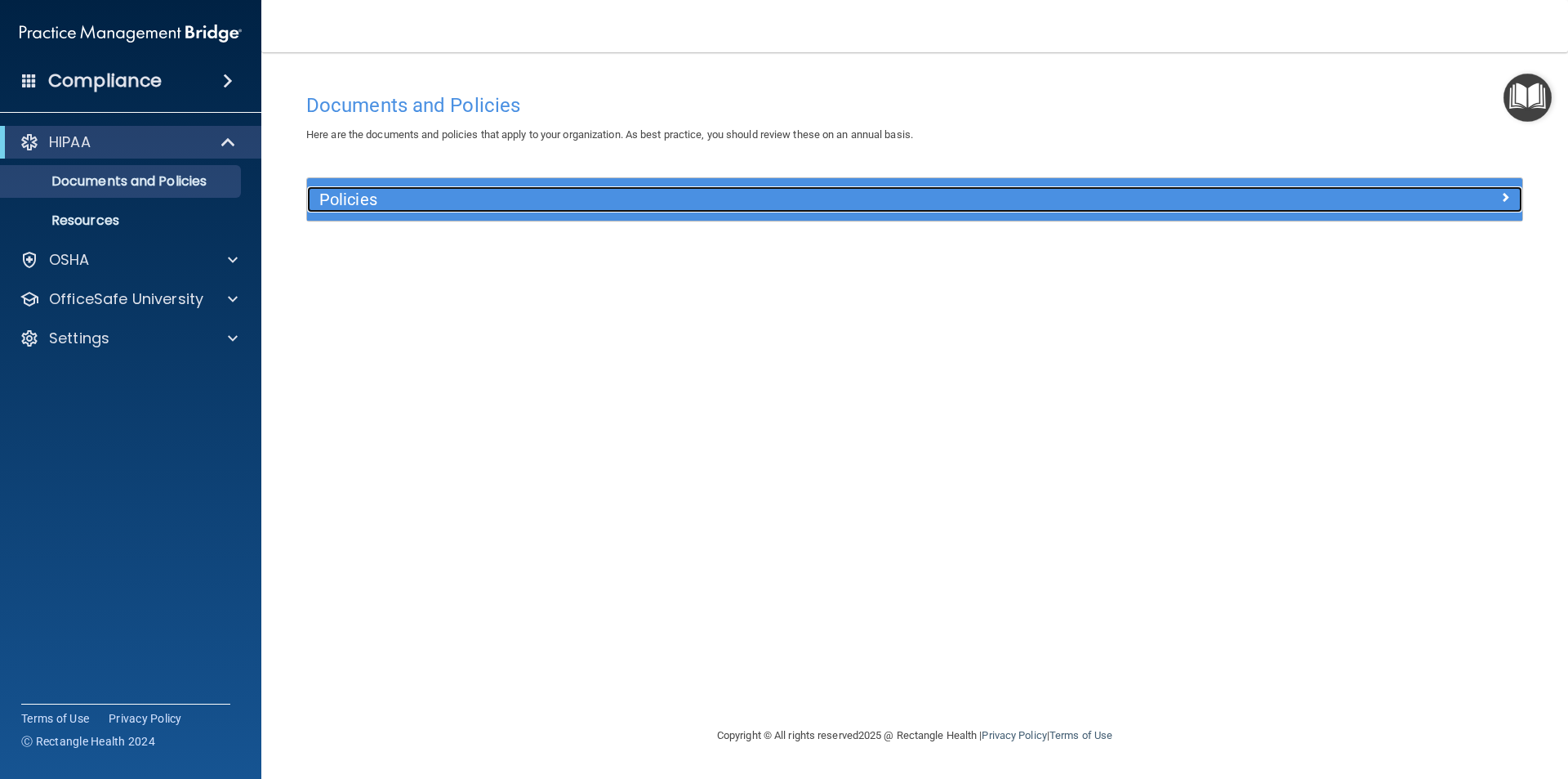
click at [638, 195] on h5 "Policies" at bounding box center [762, 199] width 886 height 18
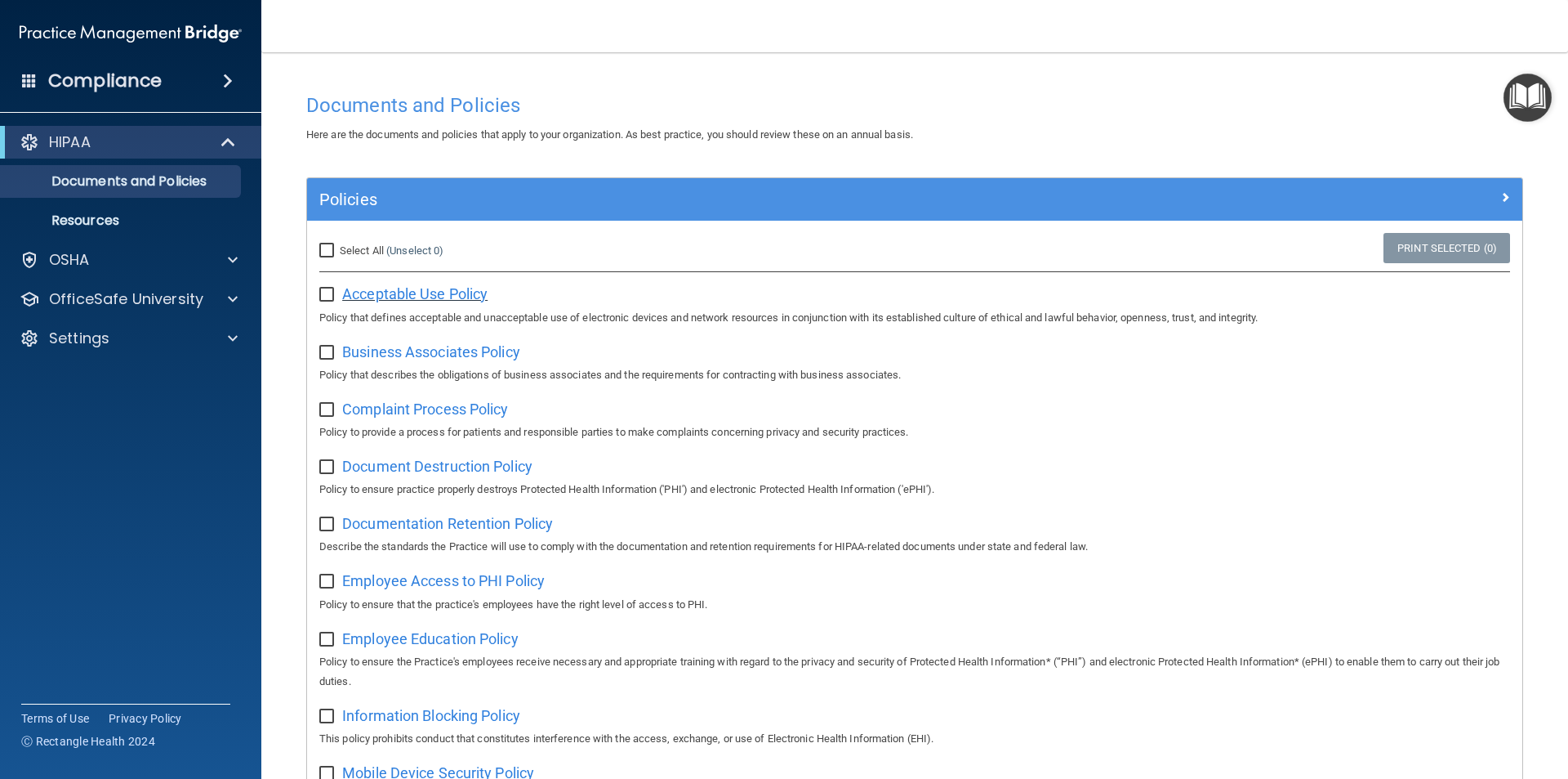
click at [488, 297] on span "Acceptable Use Policy" at bounding box center [414, 293] width 145 height 17
click at [186, 295] on p "OfficeSafe University" at bounding box center [126, 299] width 154 height 20
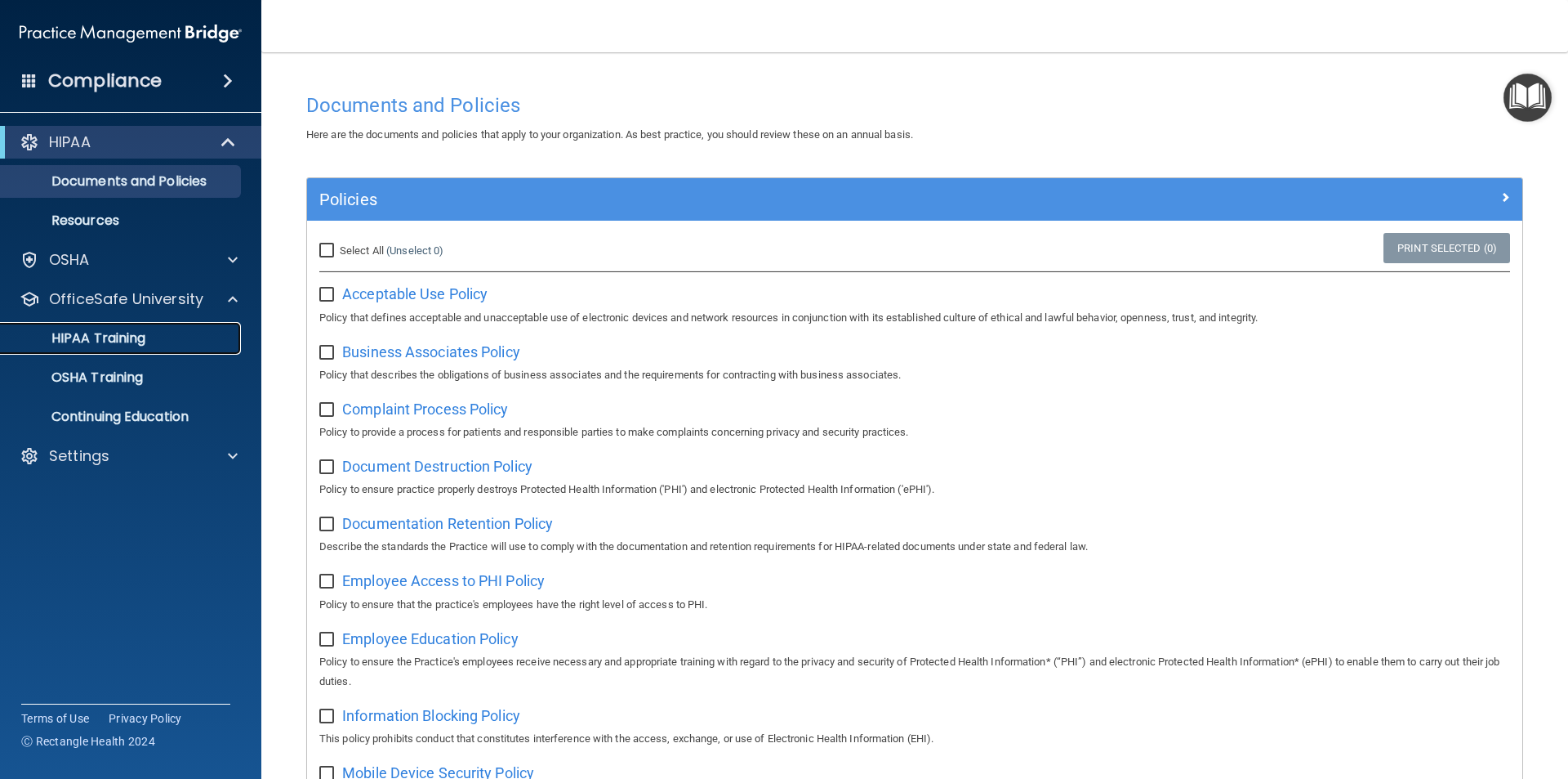
click at [137, 333] on p "HIPAA Training" at bounding box center [78, 338] width 135 height 16
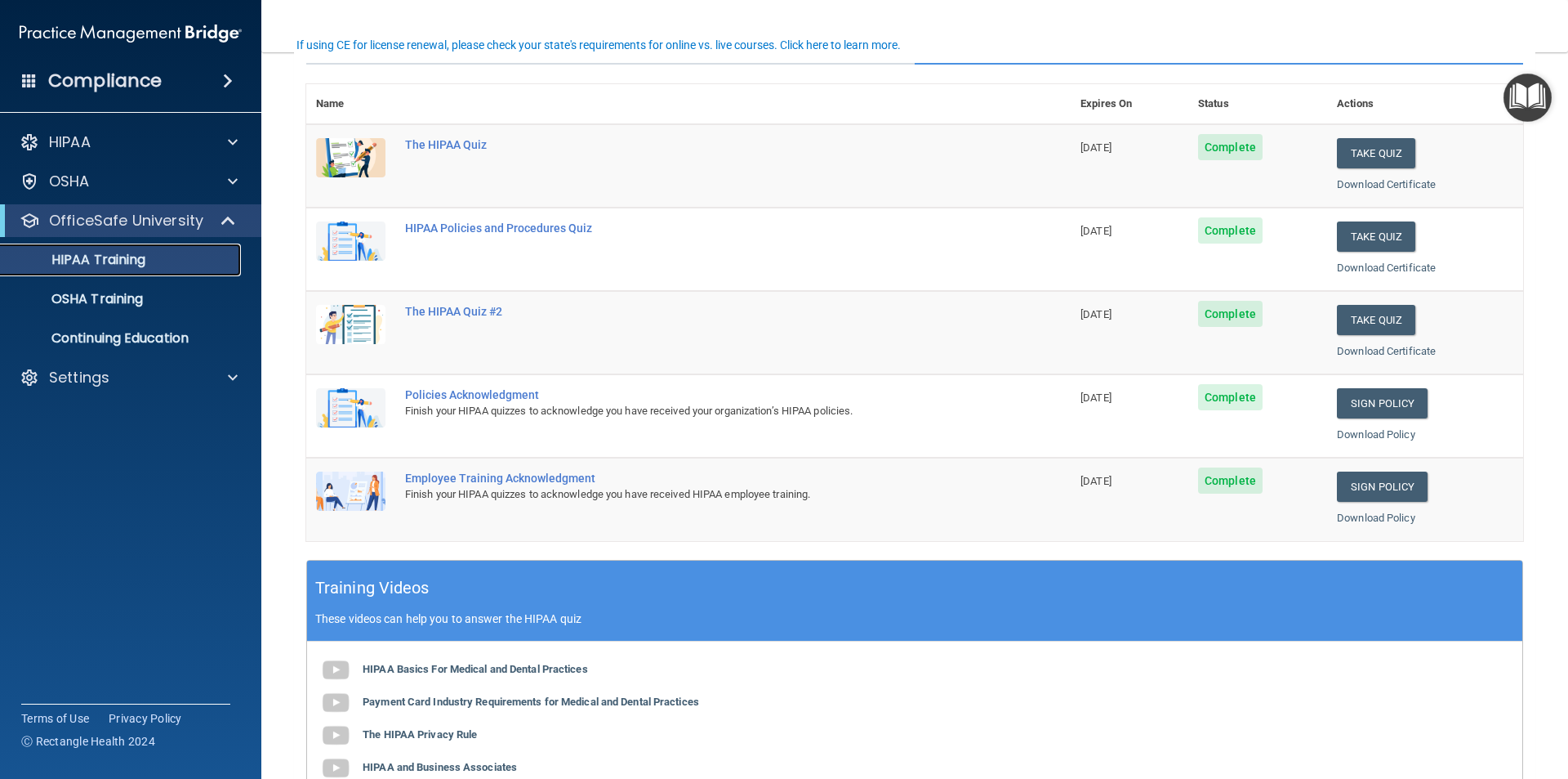
scroll to position [82, 0]
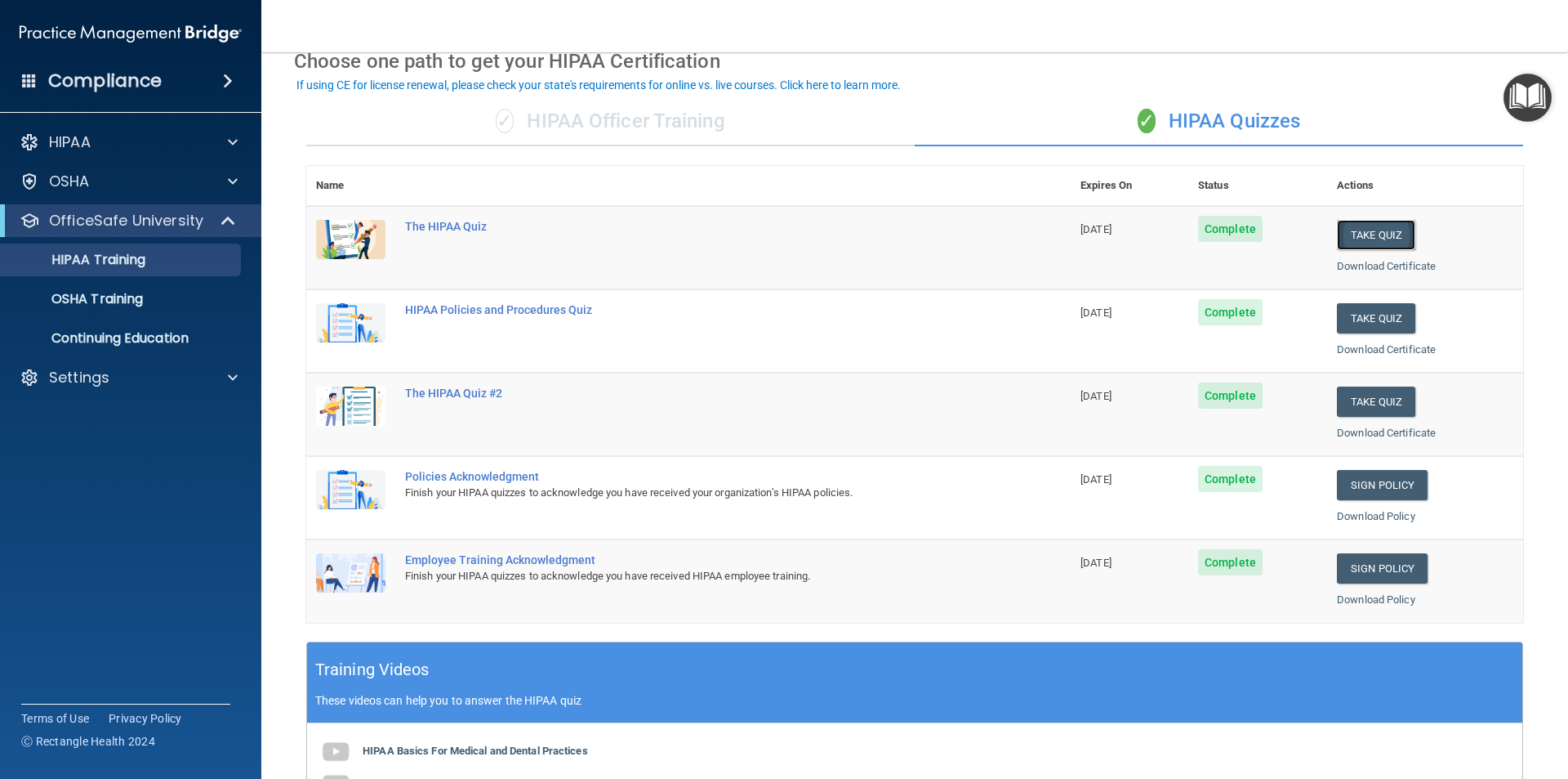
click at [1343, 239] on button "Take Quiz" at bounding box center [1376, 235] width 78 height 30
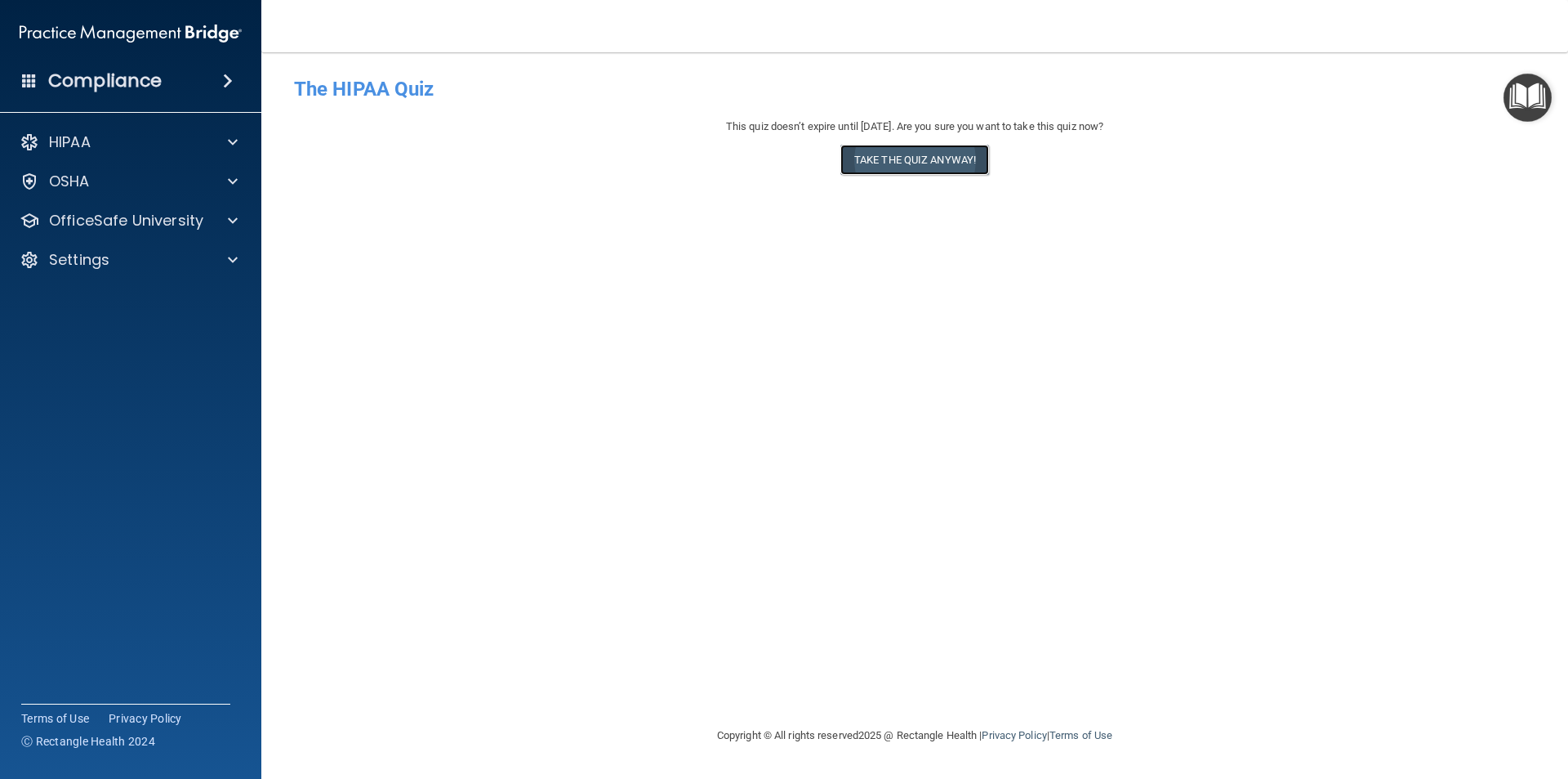
click at [927, 162] on button "Take the quiz anyway!" at bounding box center [914, 160] width 149 height 30
